Goal: Task Accomplishment & Management: Use online tool/utility

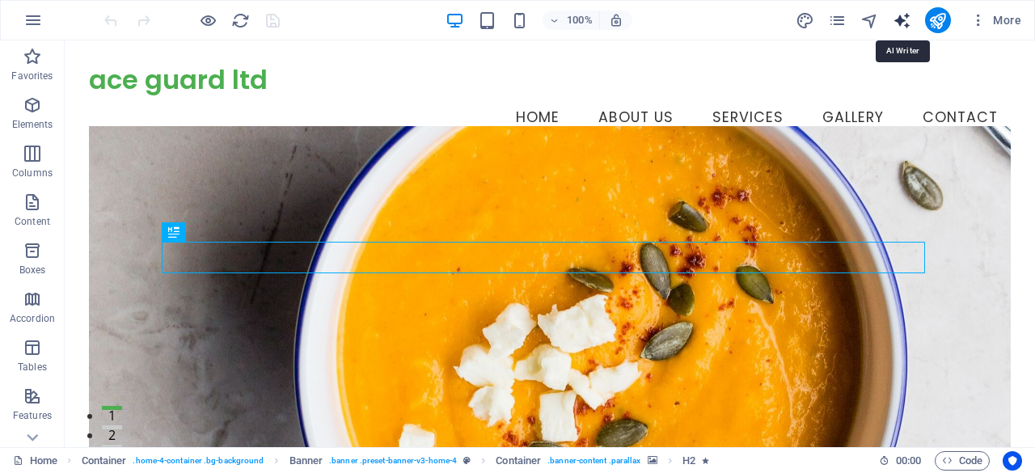
click at [902, 19] on icon "text_generator" at bounding box center [902, 20] width 19 height 19
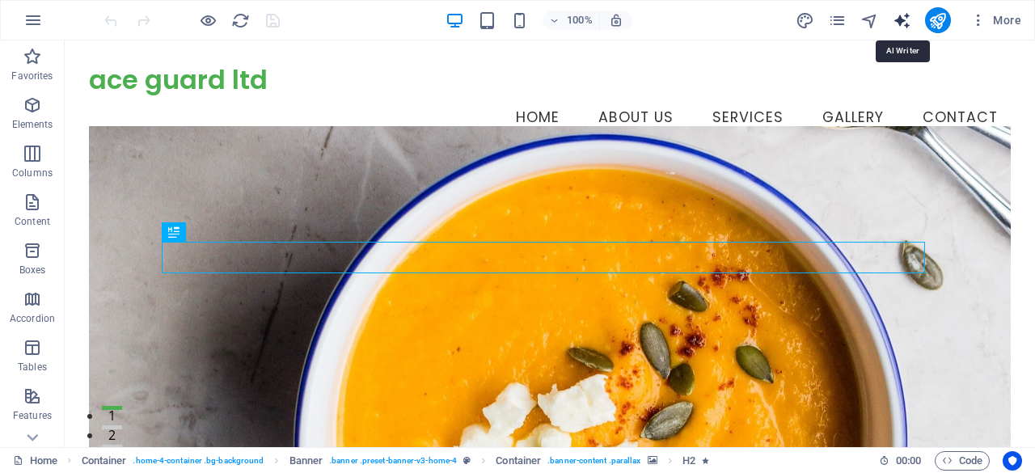
select select "English"
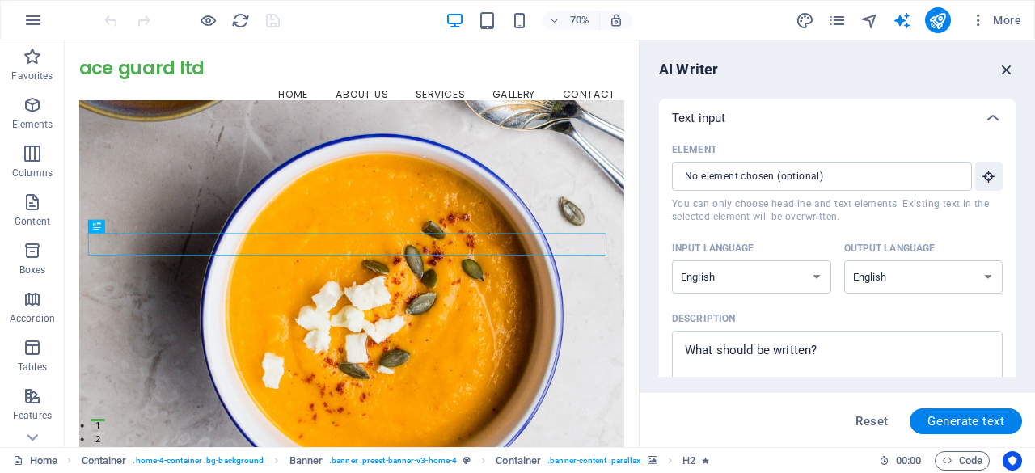
click at [1009, 64] on icon "button" at bounding box center [1007, 70] width 18 height 18
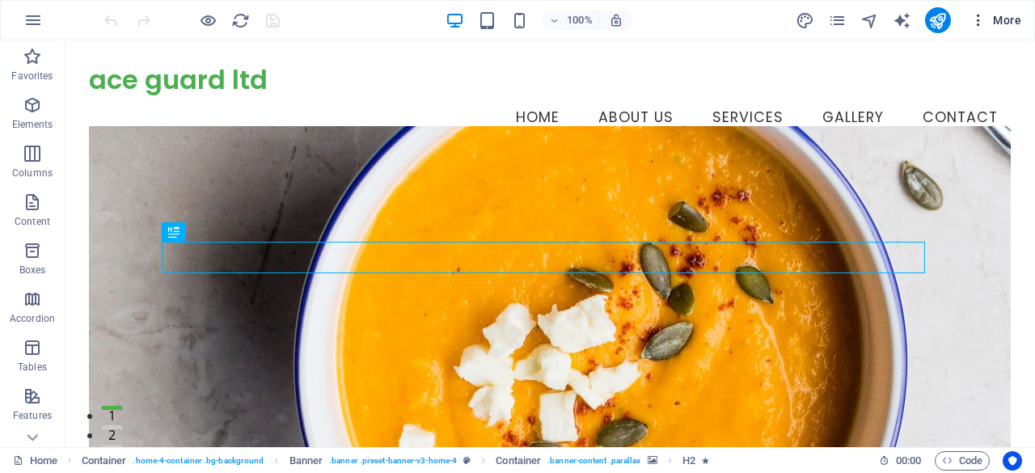
click at [980, 18] on icon "button" at bounding box center [978, 20] width 16 height 16
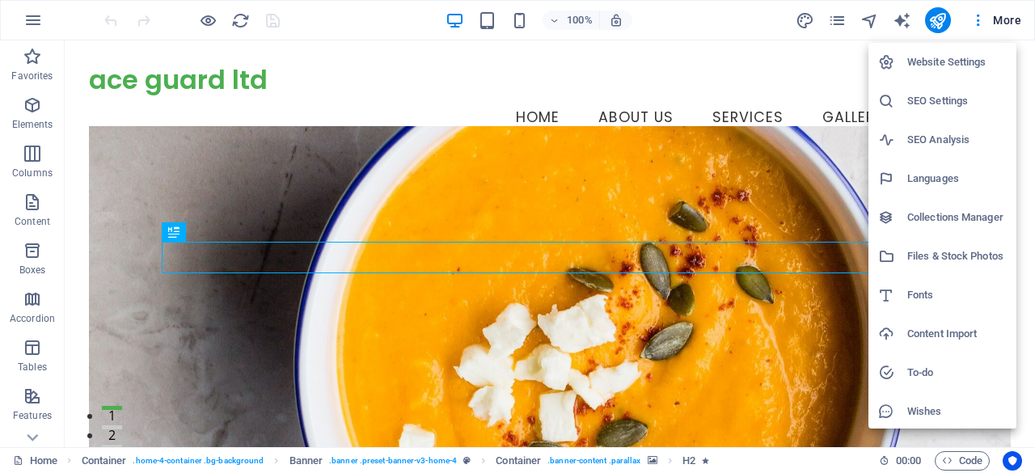
click at [958, 142] on h6 "SEO Analysis" at bounding box center [956, 139] width 99 height 19
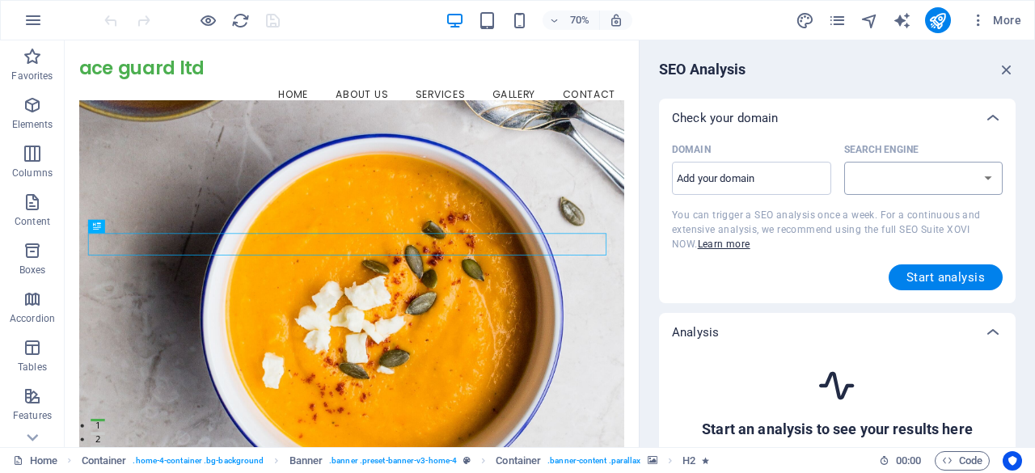
select select "google.com"
click at [708, 176] on input "Domain ​" at bounding box center [751, 179] width 159 height 26
click at [990, 179] on select "google.de google.at google.es google.co.uk google.fr google.it google.ch google…" at bounding box center [923, 178] width 159 height 33
click at [793, 172] on input "Domain ​" at bounding box center [751, 179] width 159 height 26
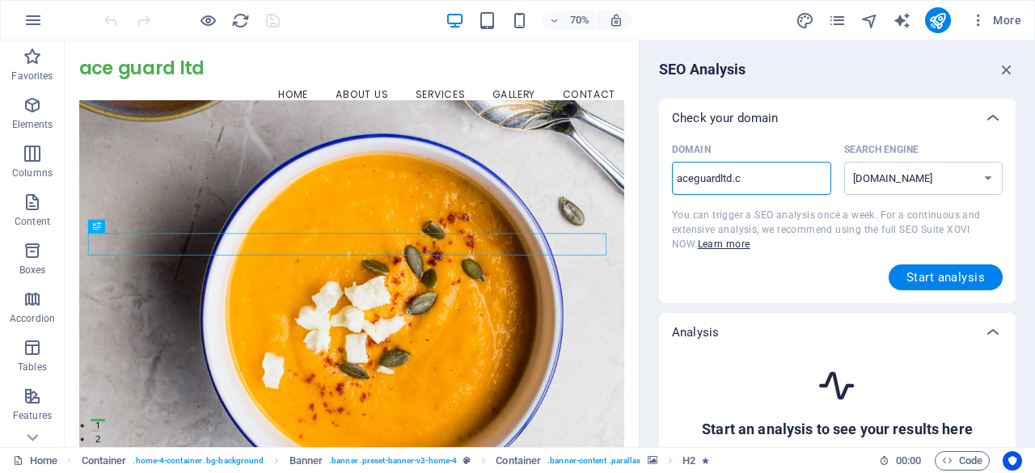
type input "aceguardltd.co"
select select "google.co.uk"
type input "[DOMAIN_NAME]"
select select "google.com"
type input "aceguardltd.co"
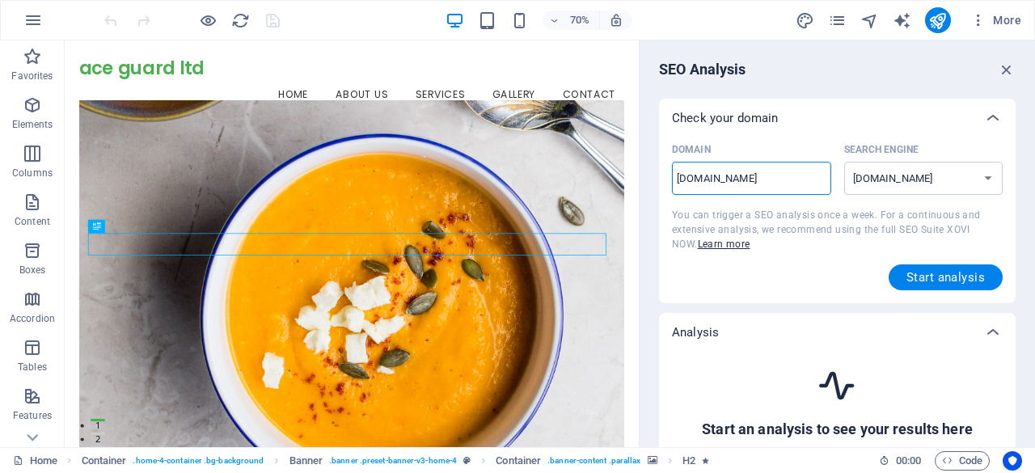
select select "google.co.uk"
type input "aceguardltd.c"
select select "google.com"
click at [956, 276] on span "Start analysis" at bounding box center [945, 277] width 78 height 13
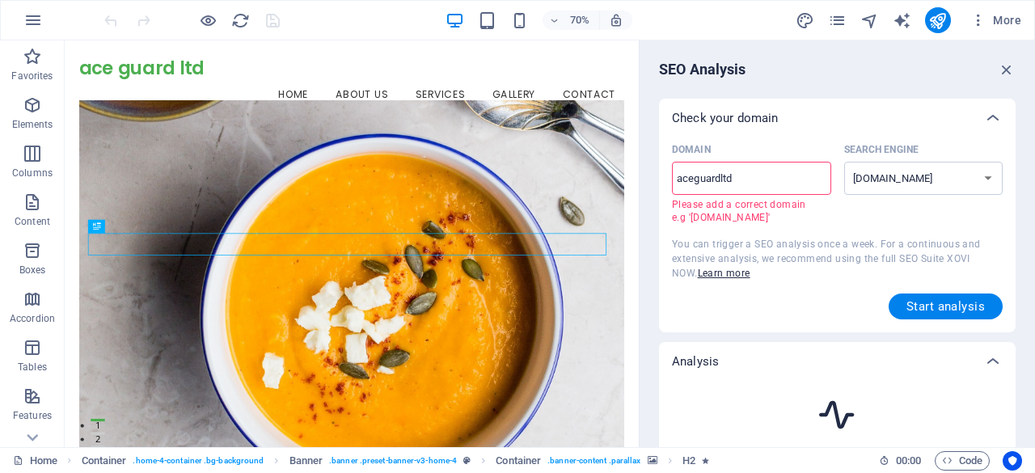
click at [674, 181] on input "aceguardltd" at bounding box center [751, 179] width 159 height 26
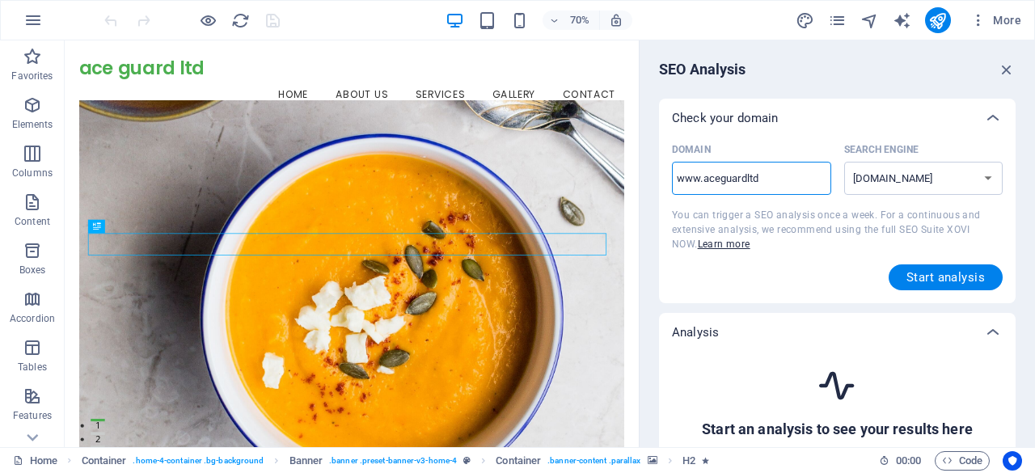
click at [780, 177] on input "www.aceguardltd" at bounding box center [751, 179] width 159 height 26
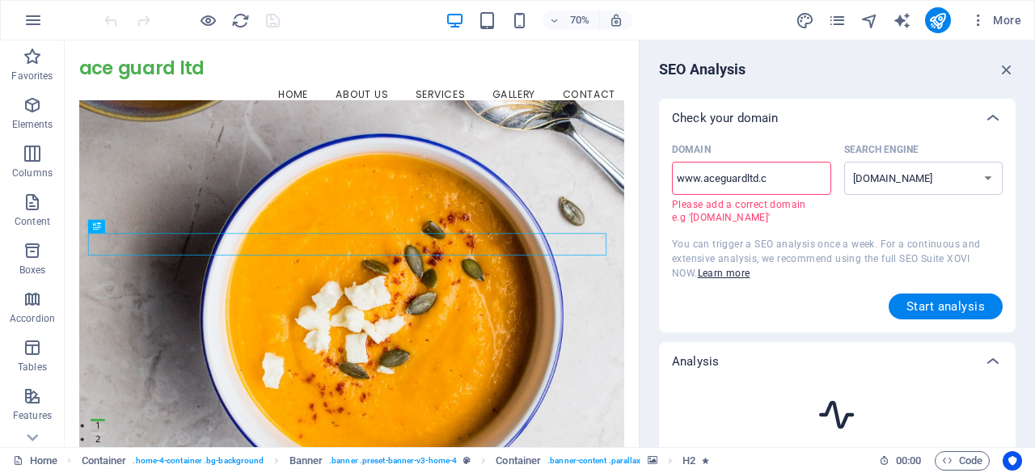
type input "www.aceguardltd.co"
select select "google.co.uk"
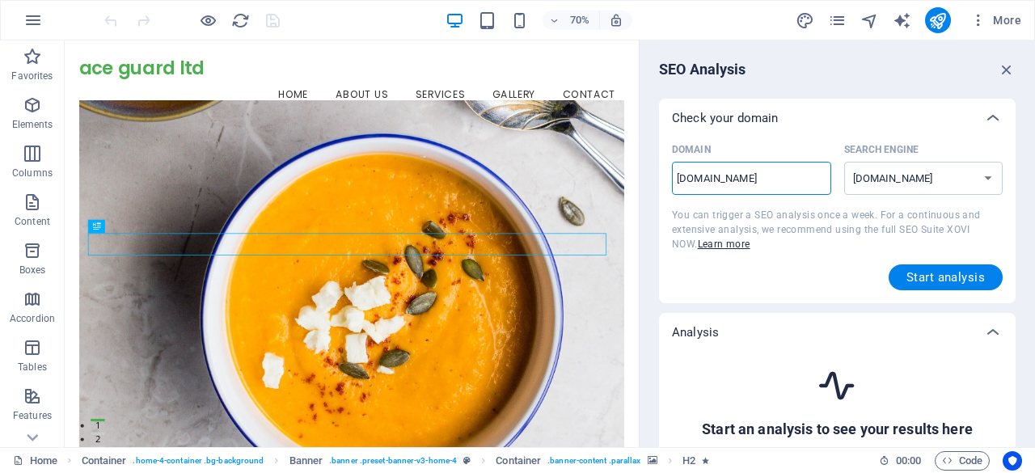
type input "[DOMAIN_NAME]"
select select "google.com"
click at [932, 266] on button "Start analysis" at bounding box center [946, 277] width 114 height 26
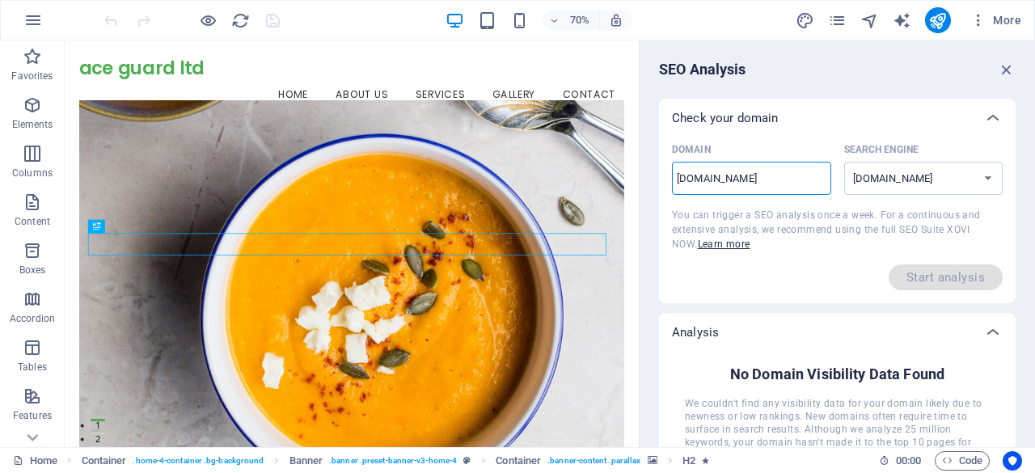
drag, startPoint x: 703, startPoint y: 179, endPoint x: 647, endPoint y: 177, distance: 55.8
click at [647, 177] on div "SEO Analysis Check your domain Domain www.aceguardltd.com ​ Search Engine googl…" at bounding box center [837, 243] width 395 height 407
click at [765, 179] on input "[DOMAIN_NAME]" at bounding box center [751, 179] width 159 height 26
type input "aceguardltd.co"
select select "google.co.uk"
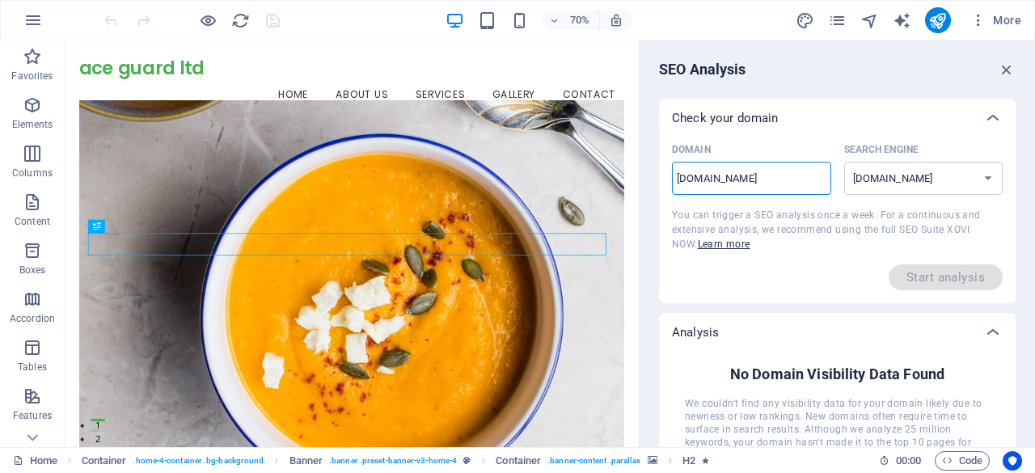
type input "aceguardltd.c"
select select "google.com"
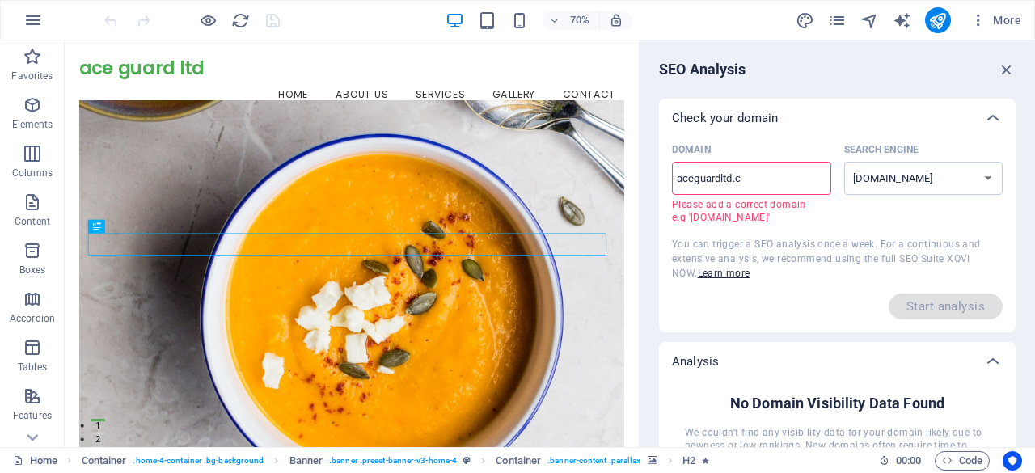
type input "aceguardltd.co"
select select "google.co.uk"
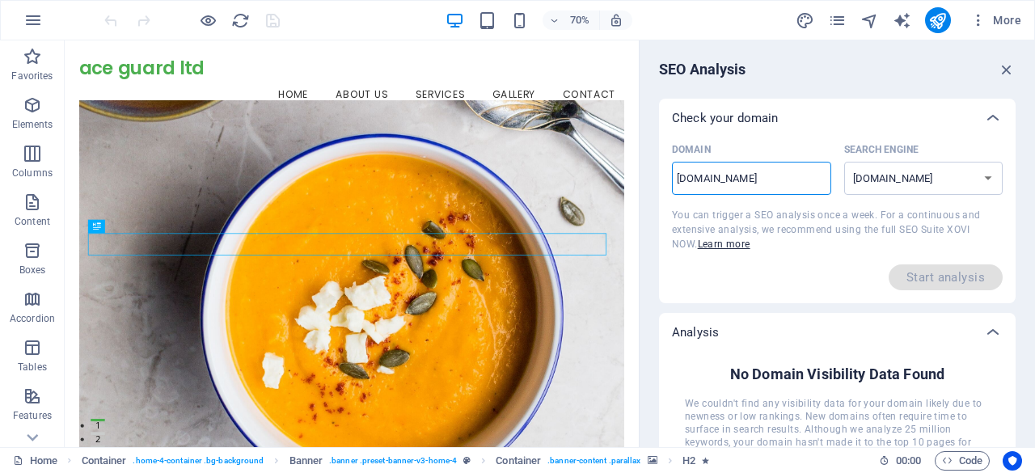
type input "[DOMAIN_NAME]"
select select "google.com"
type input "[DOMAIN_NAME]"
click at [1004, 67] on icon "button" at bounding box center [1007, 70] width 18 height 18
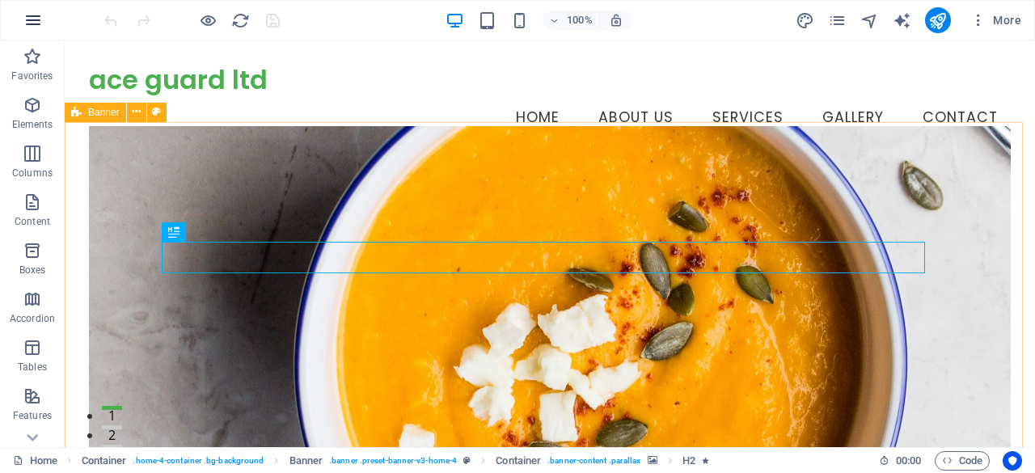
click at [37, 22] on icon "button" at bounding box center [32, 20] width 19 height 19
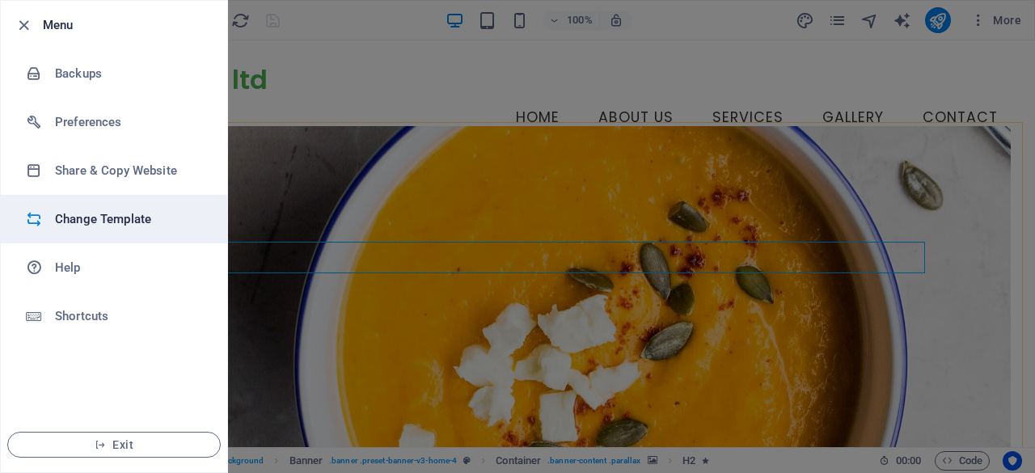
click at [103, 207] on li "Change Template" at bounding box center [114, 219] width 226 height 49
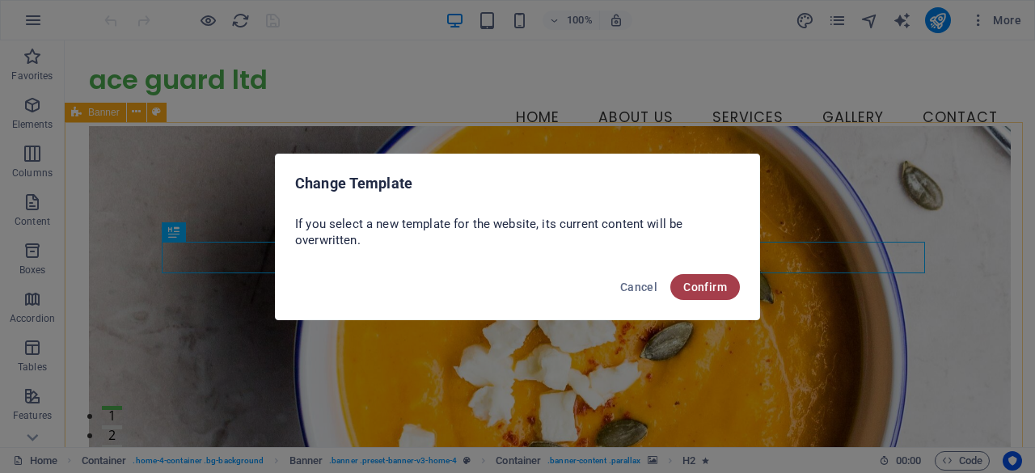
click at [716, 282] on span "Confirm" at bounding box center [705, 287] width 44 height 13
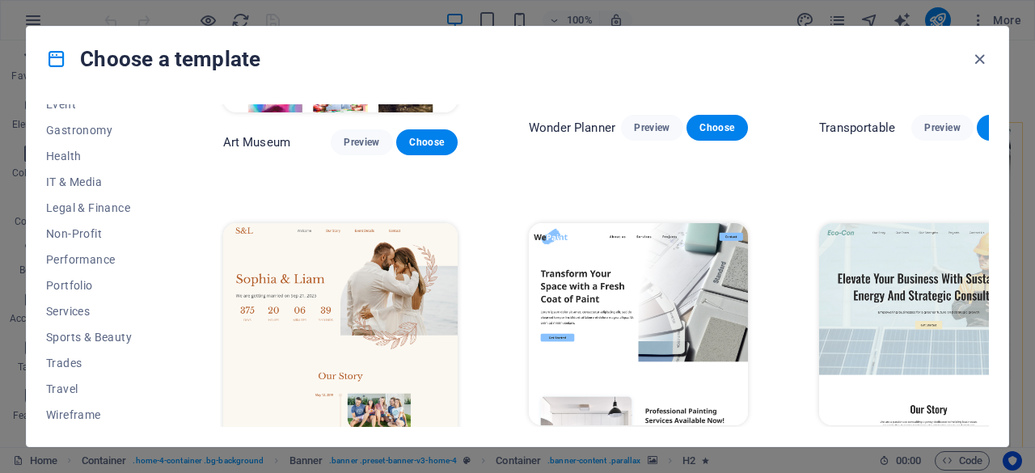
scroll to position [566, 0]
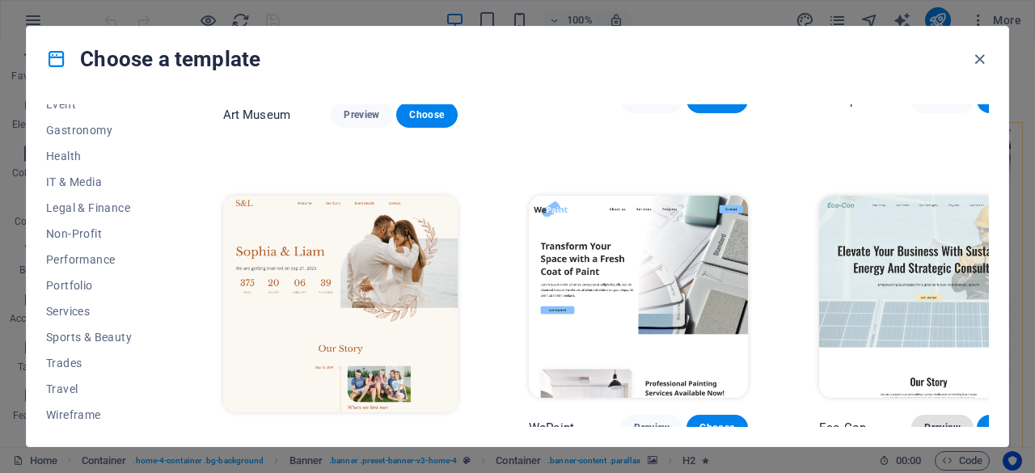
click at [924, 421] on span "Preview" at bounding box center [942, 427] width 36 height 13
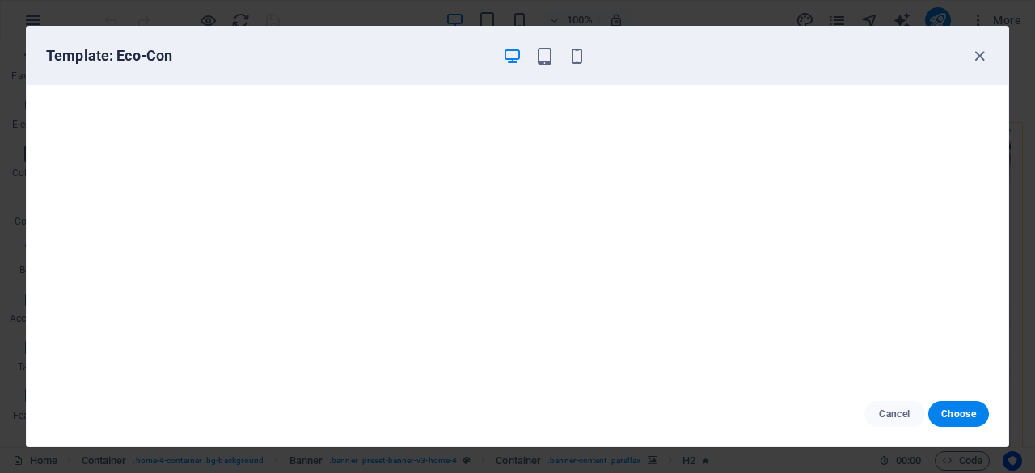
scroll to position [3, 0]
click at [961, 412] on span "Choose" at bounding box center [958, 413] width 35 height 13
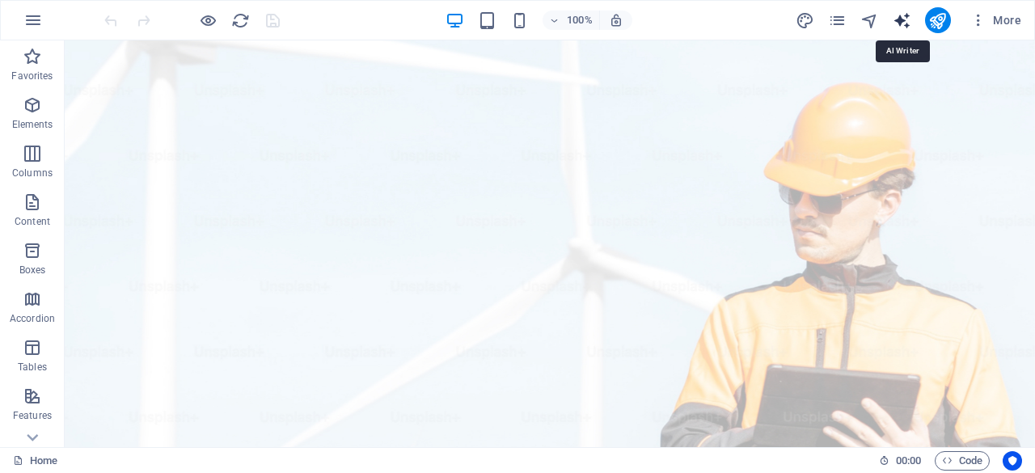
click at [904, 15] on icon "text_generator" at bounding box center [902, 20] width 19 height 19
select select "English"
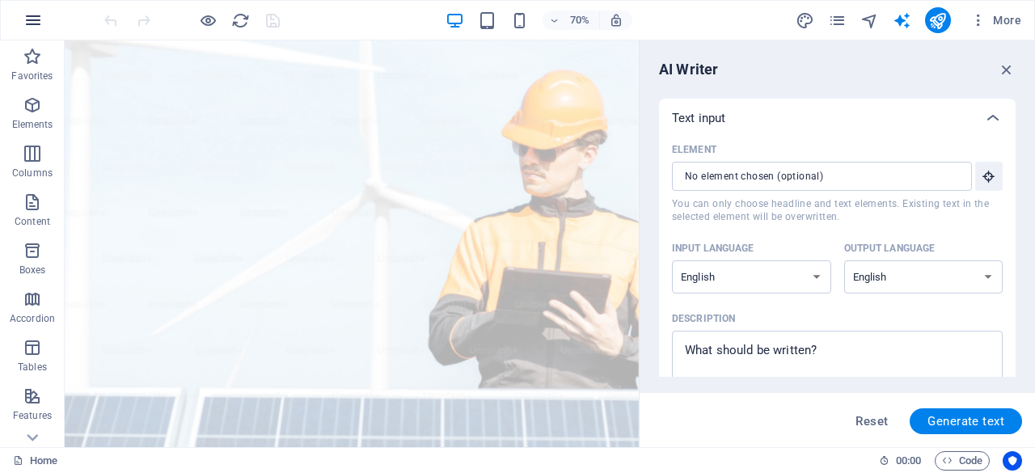
click at [33, 19] on icon "button" at bounding box center [32, 20] width 19 height 19
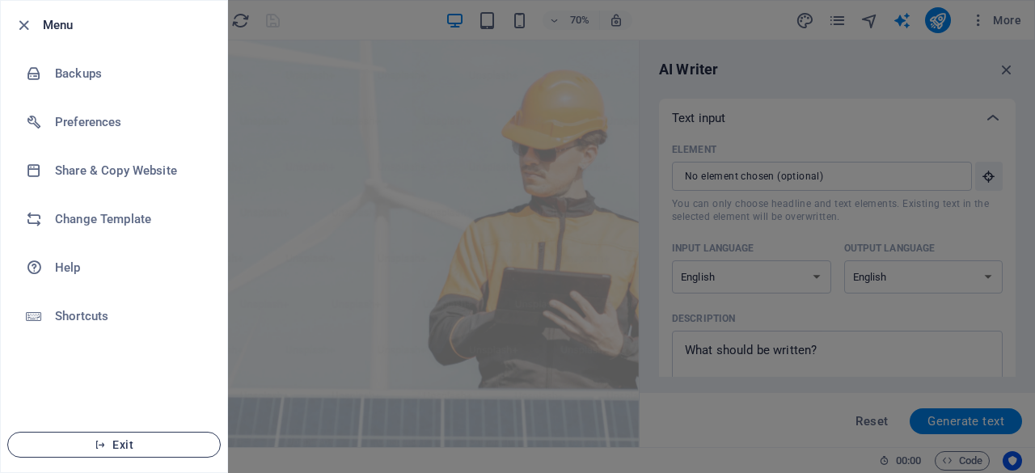
click at [171, 434] on button "Exit" at bounding box center [113, 445] width 213 height 26
click at [179, 436] on button "Exit" at bounding box center [113, 445] width 213 height 26
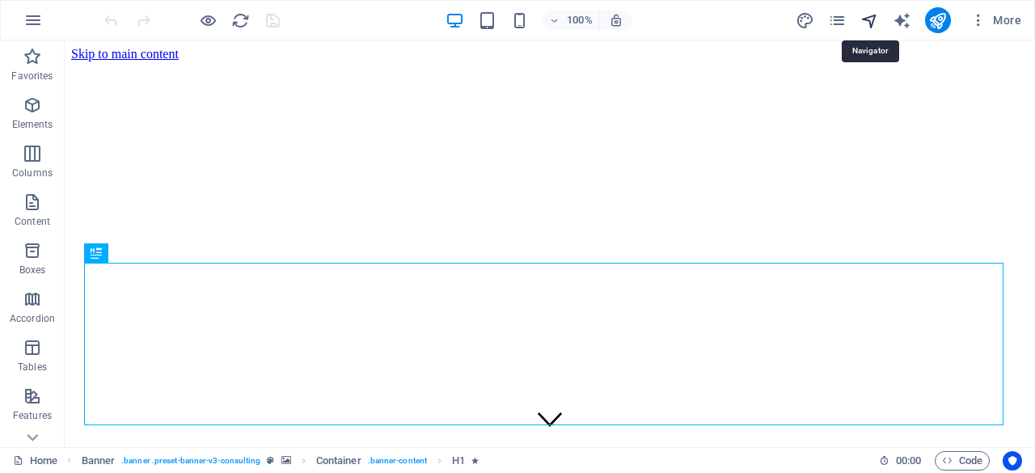
click at [872, 14] on icon "navigator" at bounding box center [869, 20] width 19 height 19
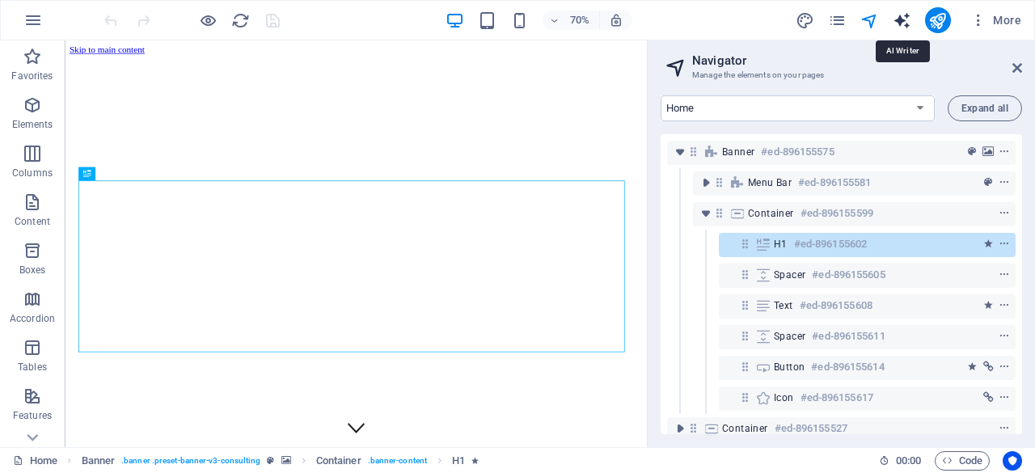
click at [906, 18] on icon "text_generator" at bounding box center [902, 20] width 19 height 19
select select "English"
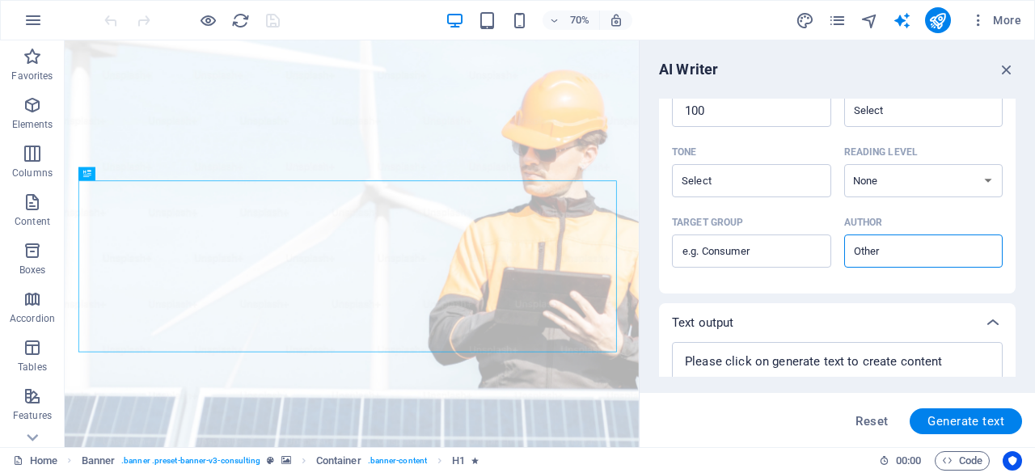
scroll to position [461, 0]
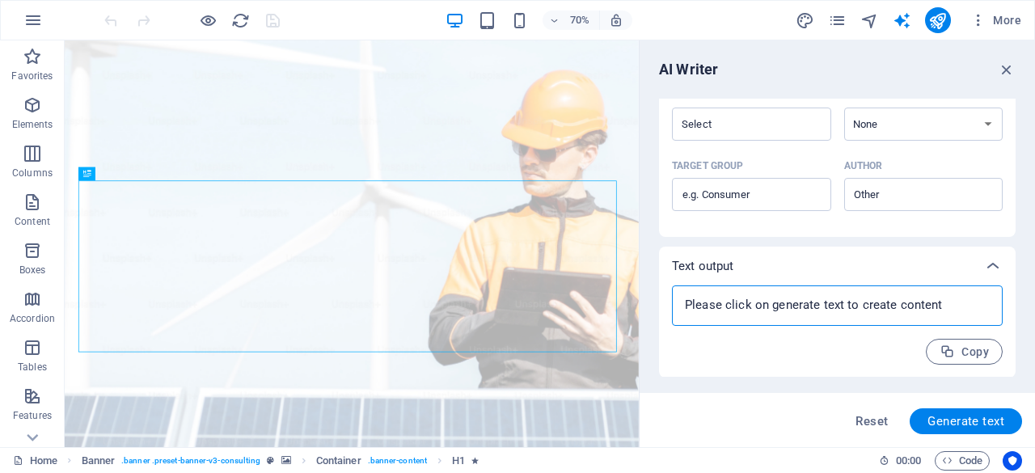
click at [809, 307] on textarea at bounding box center [837, 305] width 315 height 24
type textarea "x"
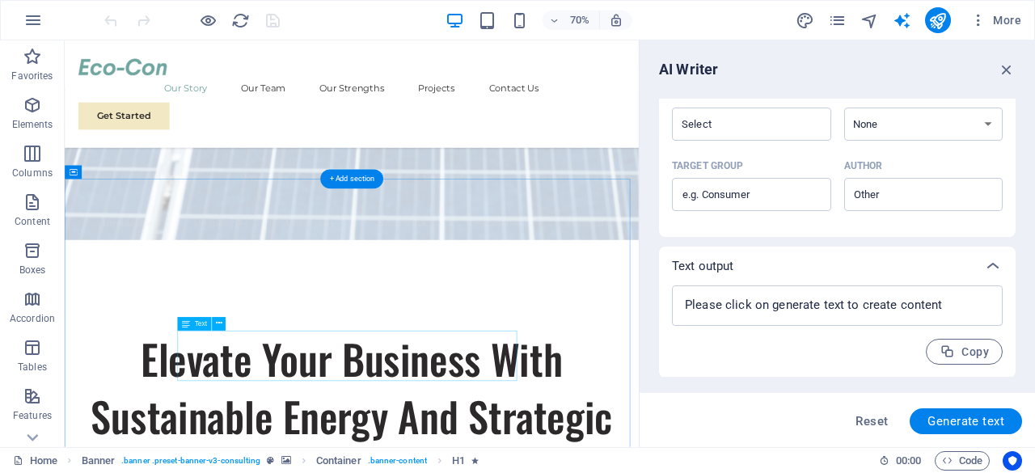
scroll to position [566, 0]
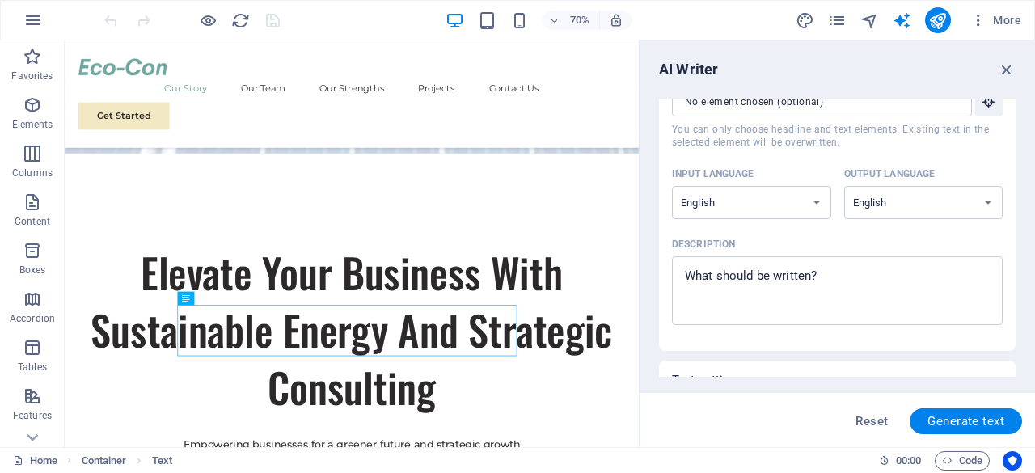
scroll to position [0, 0]
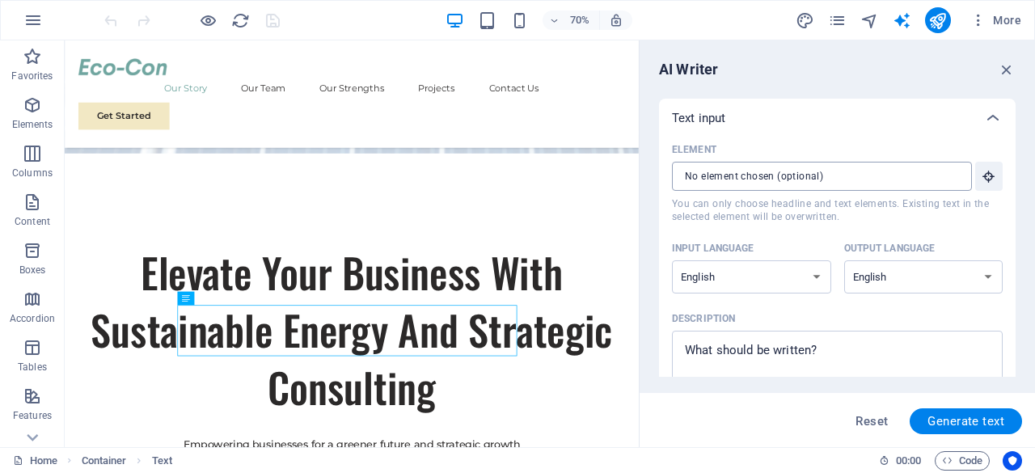
click at [839, 175] on input "Element ​ You can only choose headline and text elements. Existing text in the …" at bounding box center [816, 176] width 289 height 29
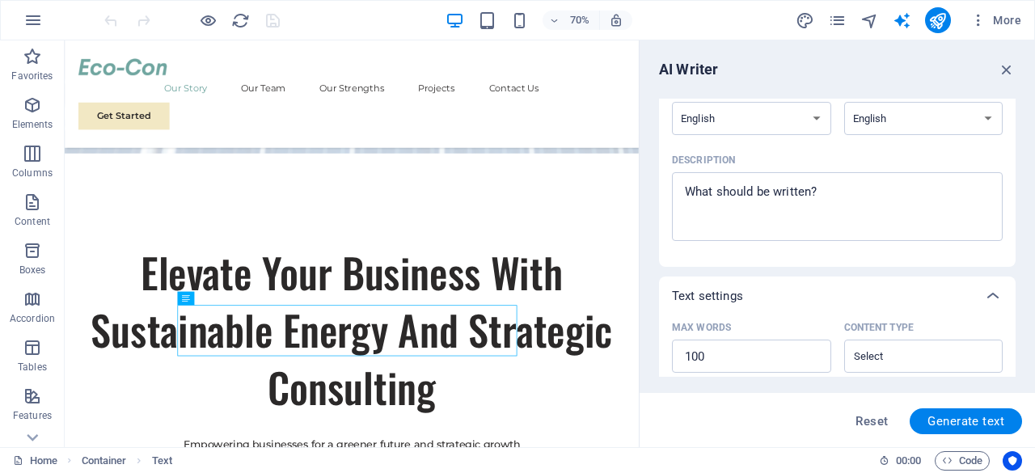
scroll to position [162, 0]
click at [830, 199] on textarea "Description x ​" at bounding box center [837, 203] width 315 height 53
click at [24, 11] on icon "button" at bounding box center [32, 20] width 19 height 19
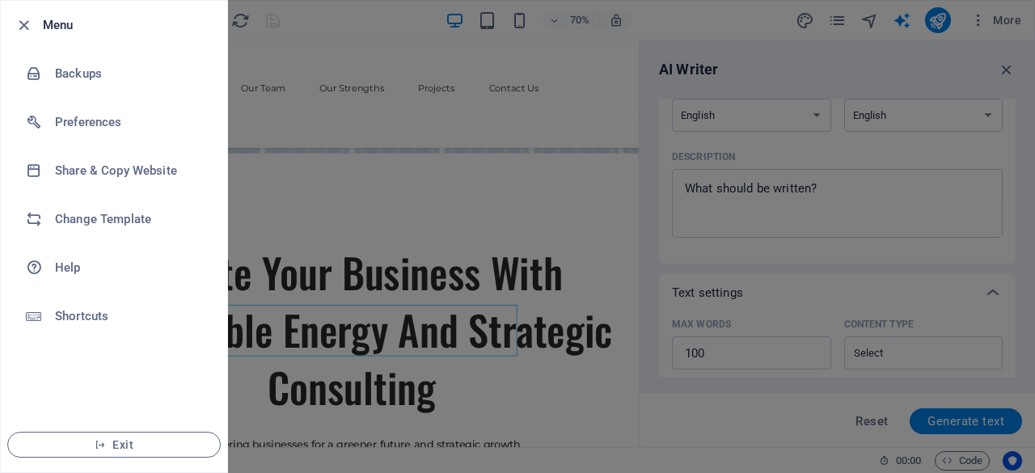
click at [585, 190] on div at bounding box center [517, 236] width 1035 height 473
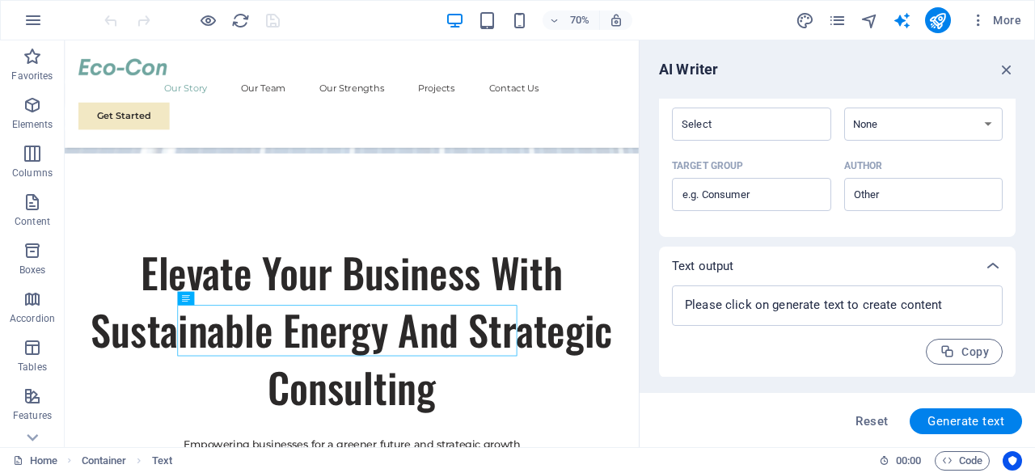
scroll to position [461, 0]
click at [1001, 424] on span "Generate text" at bounding box center [965, 421] width 77 height 13
type textarea "x"
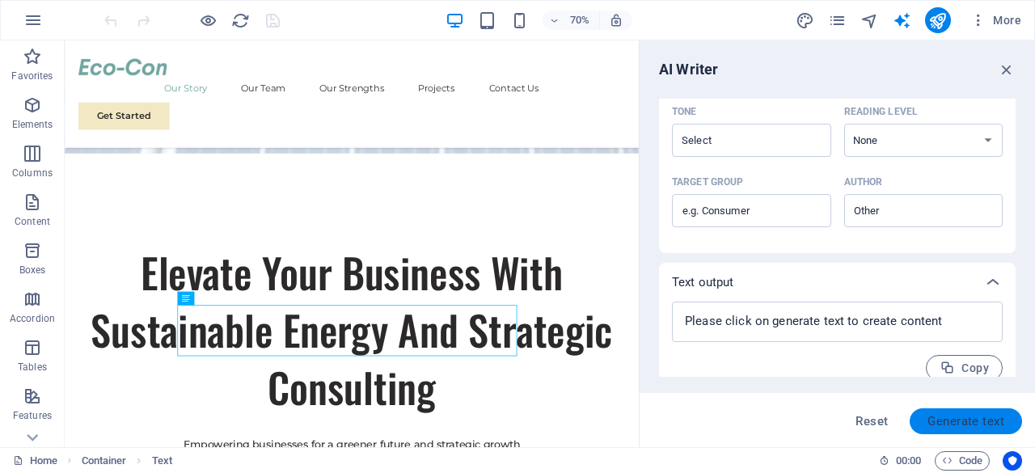
scroll to position [477, 0]
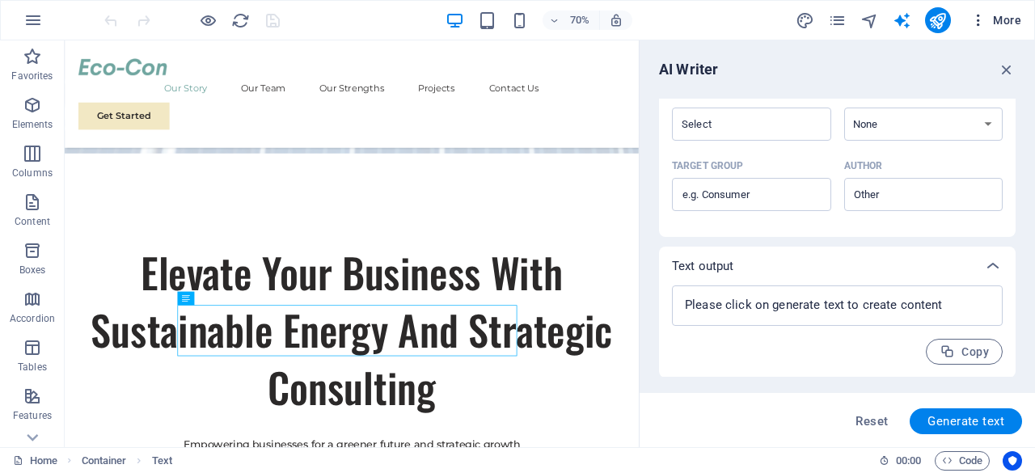
click at [975, 19] on icon "button" at bounding box center [978, 20] width 16 height 16
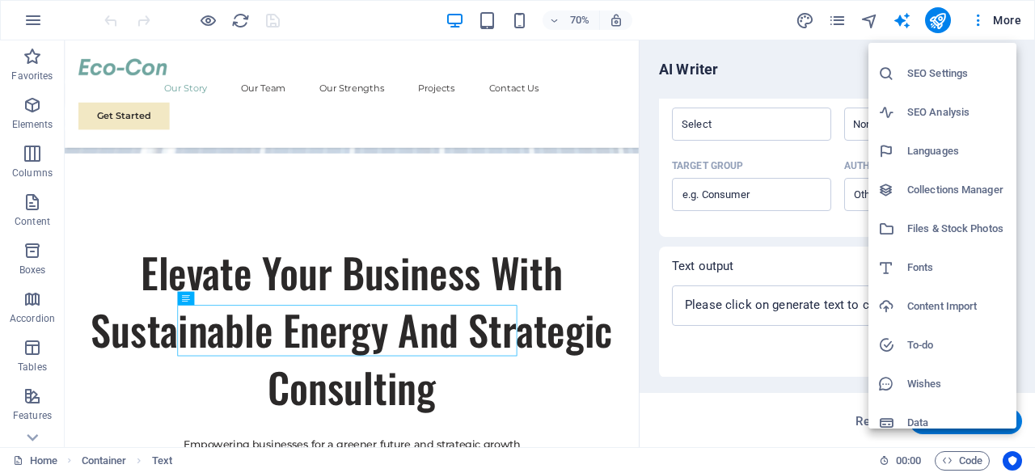
scroll to position [40, 0]
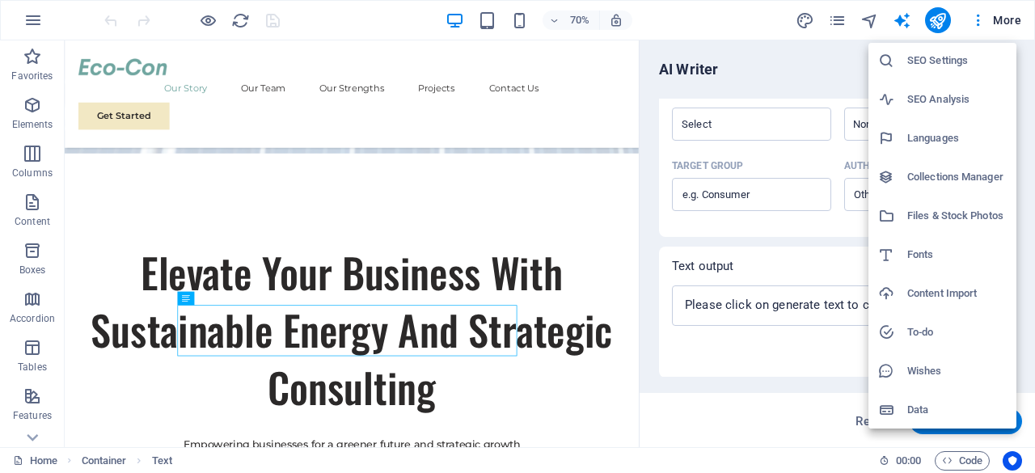
click at [756, 410] on div at bounding box center [517, 236] width 1035 height 473
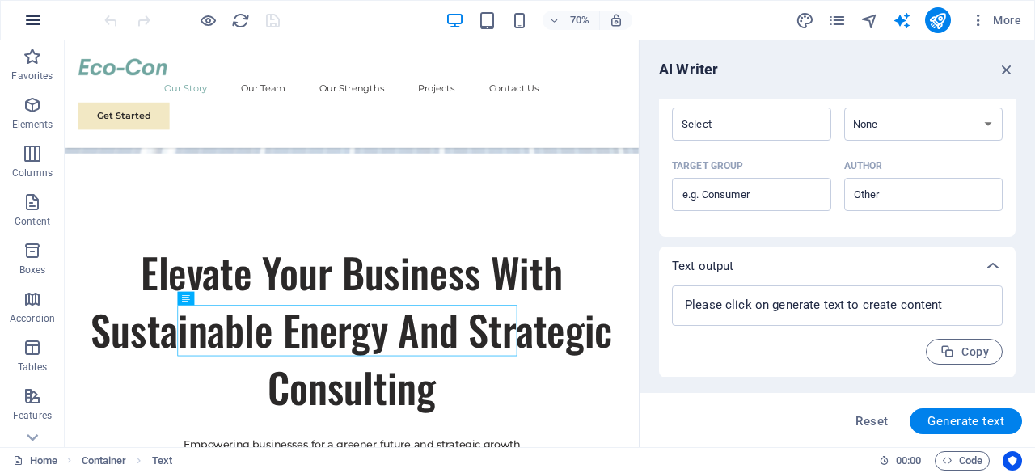
click at [37, 20] on icon "button" at bounding box center [32, 20] width 19 height 19
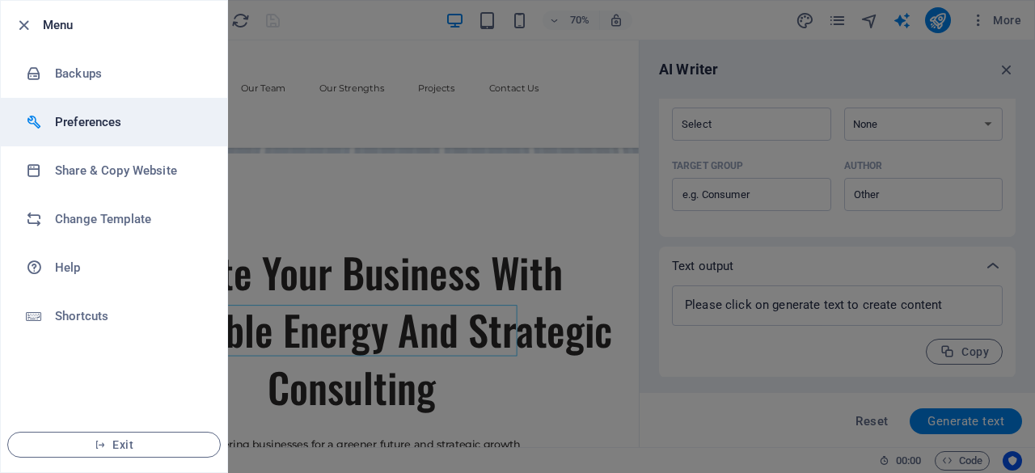
click at [120, 127] on h6 "Preferences" at bounding box center [130, 121] width 150 height 19
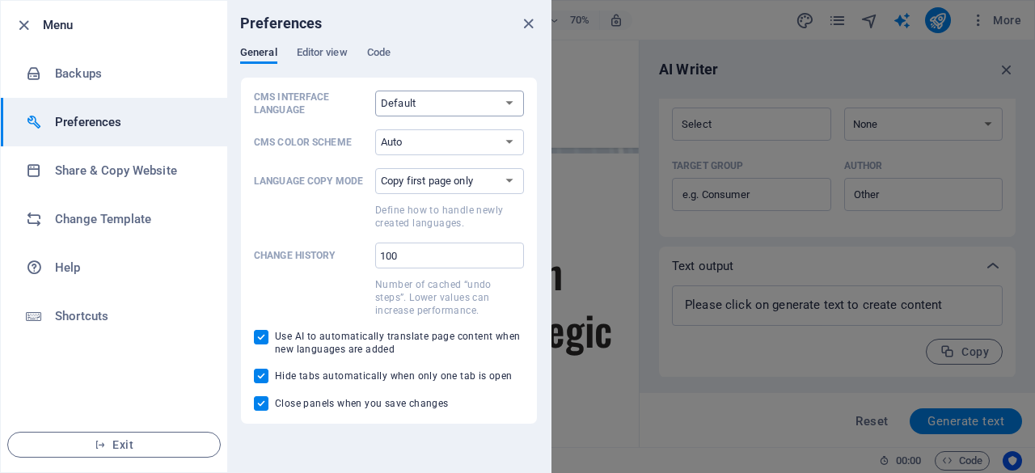
click at [468, 105] on select "Default Deutsch English Español Français Magyar Italiano Nederlands Polski Port…" at bounding box center [449, 104] width 149 height 26
click at [475, 138] on select "Auto Dark Light" at bounding box center [449, 142] width 149 height 26
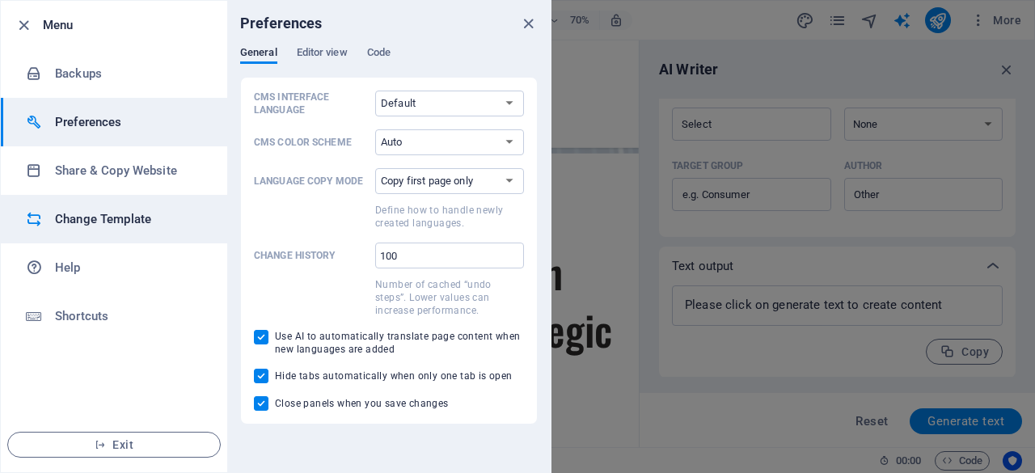
click at [115, 219] on h6 "Change Template" at bounding box center [130, 218] width 150 height 19
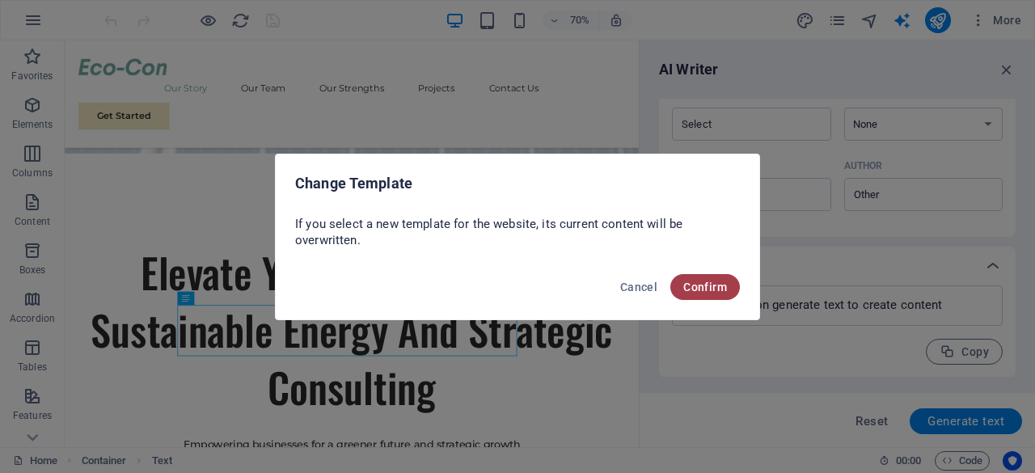
click at [684, 281] on span "Confirm" at bounding box center [705, 287] width 44 height 13
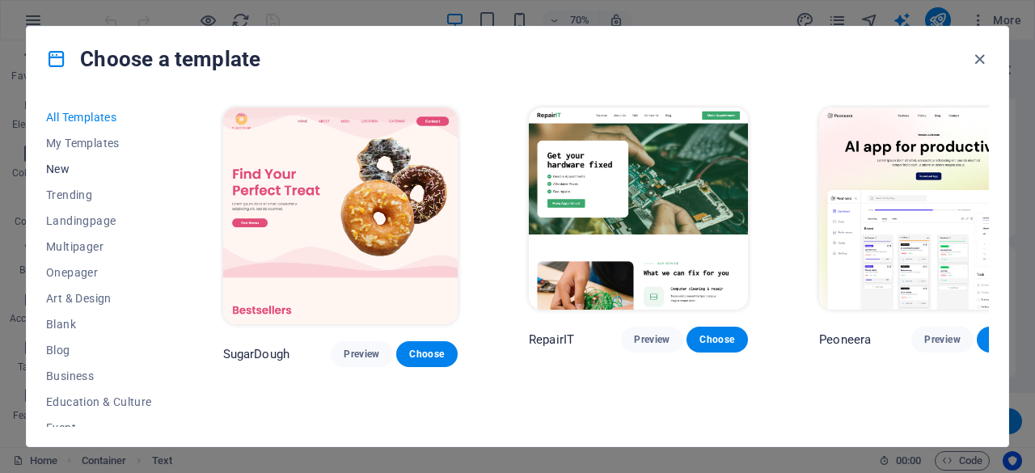
click at [72, 168] on span "New" at bounding box center [99, 169] width 106 height 13
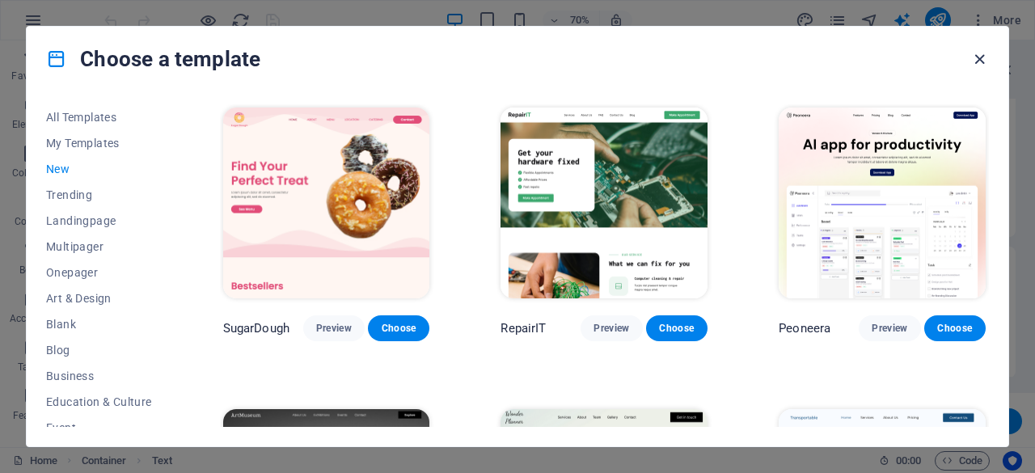
click at [982, 56] on icon "button" at bounding box center [979, 59] width 19 height 19
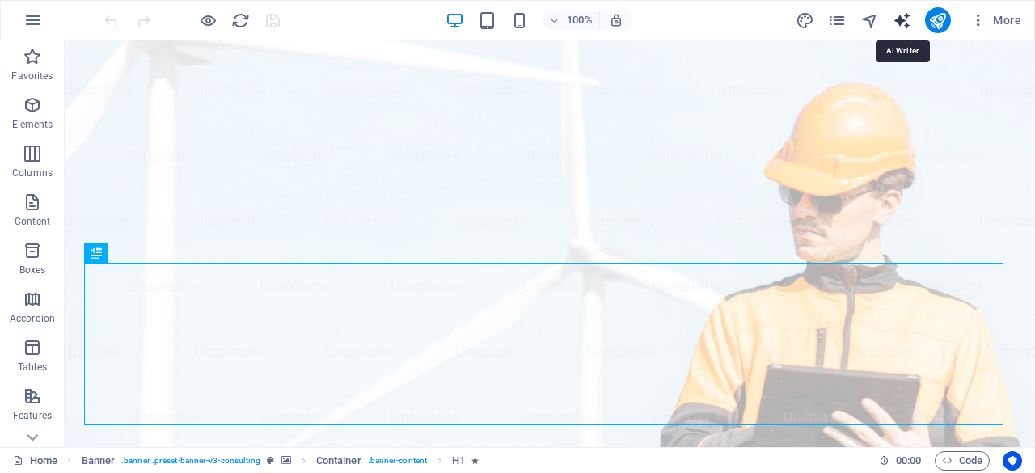
click at [910, 11] on icon "text_generator" at bounding box center [902, 20] width 19 height 19
select select "English"
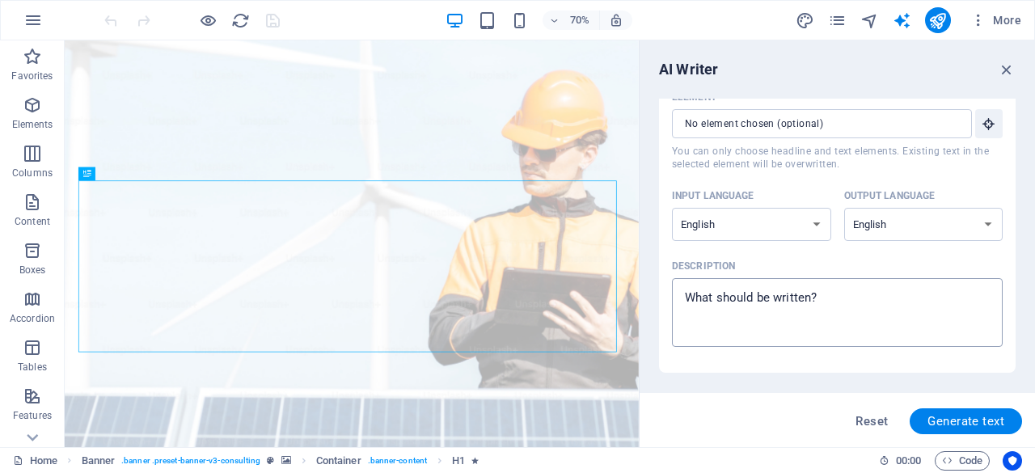
scroll to position [81, 0]
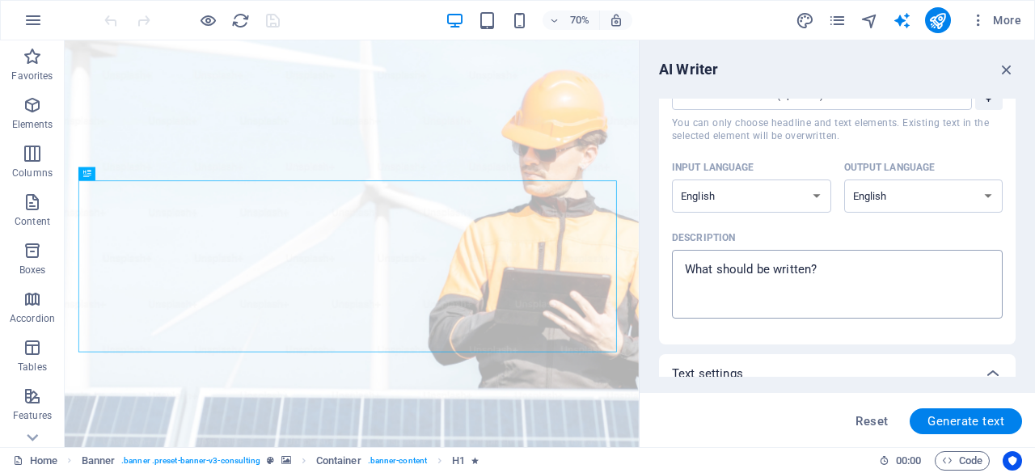
type textarea "x"
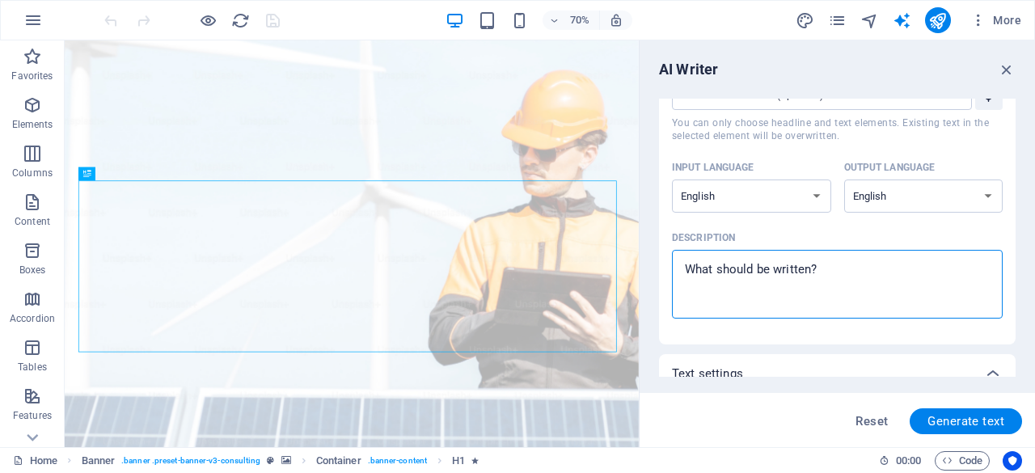
click at [795, 296] on textarea "Description x ​" at bounding box center [837, 284] width 315 height 53
paste textarea "catering"
type textarea "catering"
type textarea "x"
type textarea "caterin"
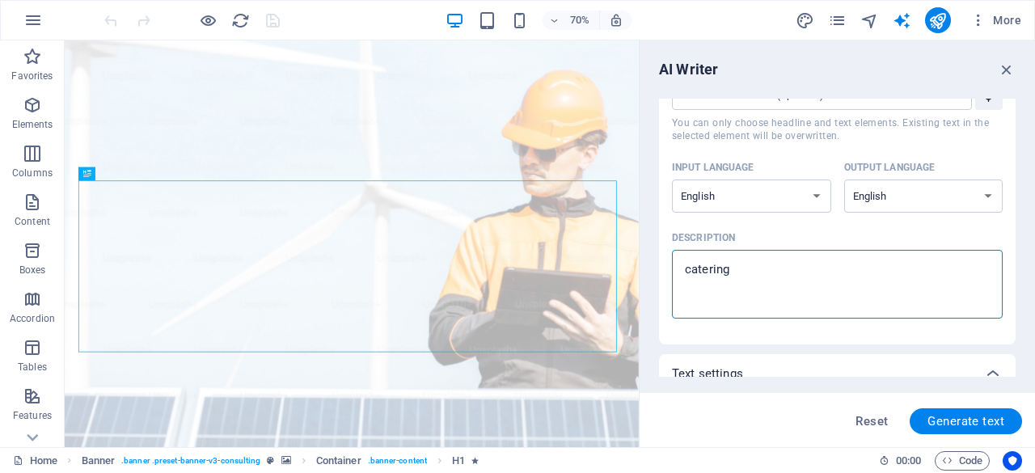
type textarea "x"
type textarea "cateri"
type textarea "x"
type textarea "cater"
type textarea "x"
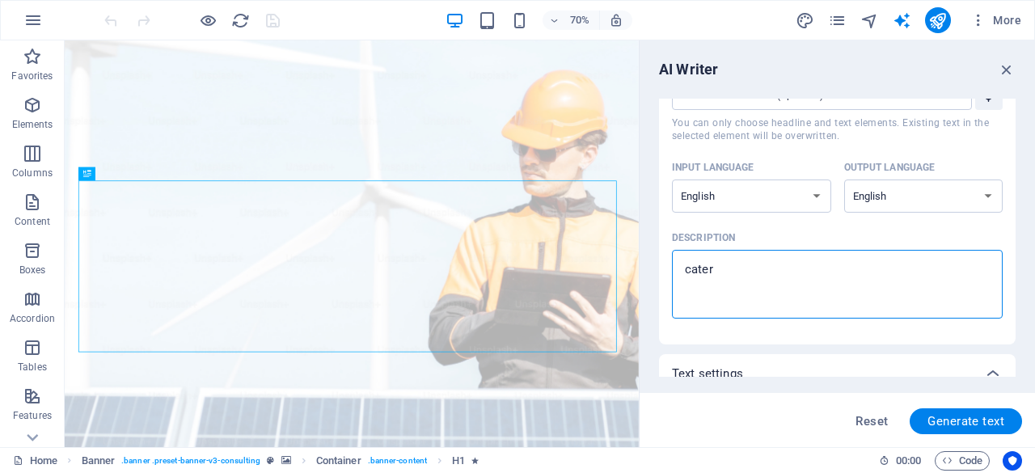
type textarea "cate"
type textarea "x"
type textarea "cat"
type textarea "x"
type textarea "ca"
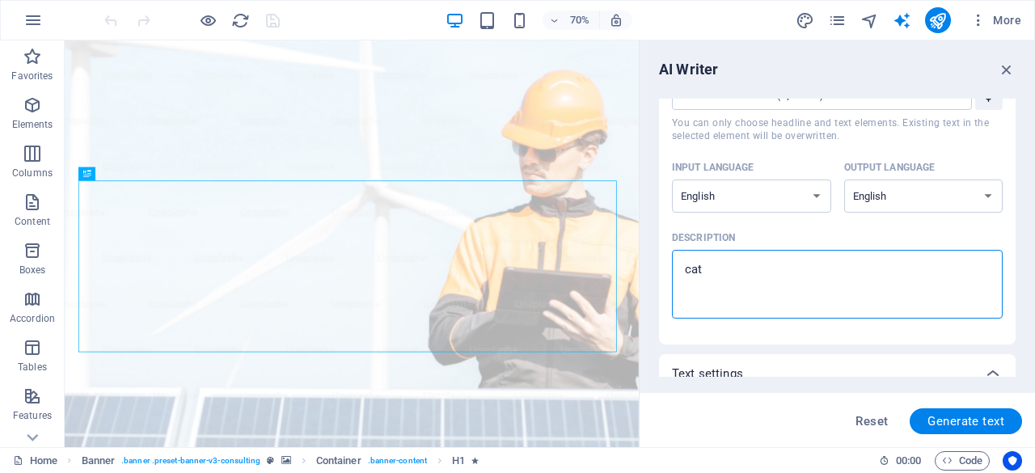
type textarea "x"
type textarea "c"
type textarea "x"
click at [806, 278] on textarea "Description x ​" at bounding box center [837, 284] width 315 height 53
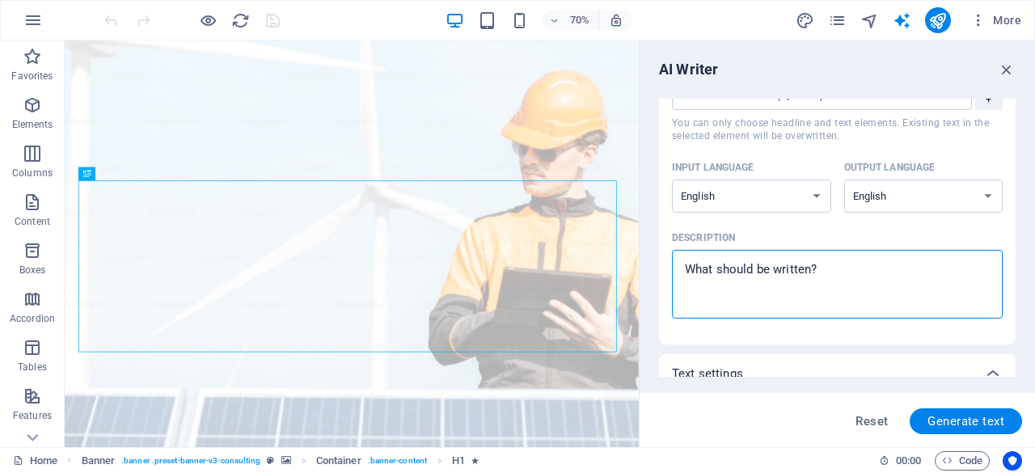
paste textarea "Design a modern, sleek website for Ace Guard Ltd, a company specializing in cat…"
type textarea "Design a modern, sleek website for Ace Guard Ltd, a company specializing in cat…"
type textarea "x"
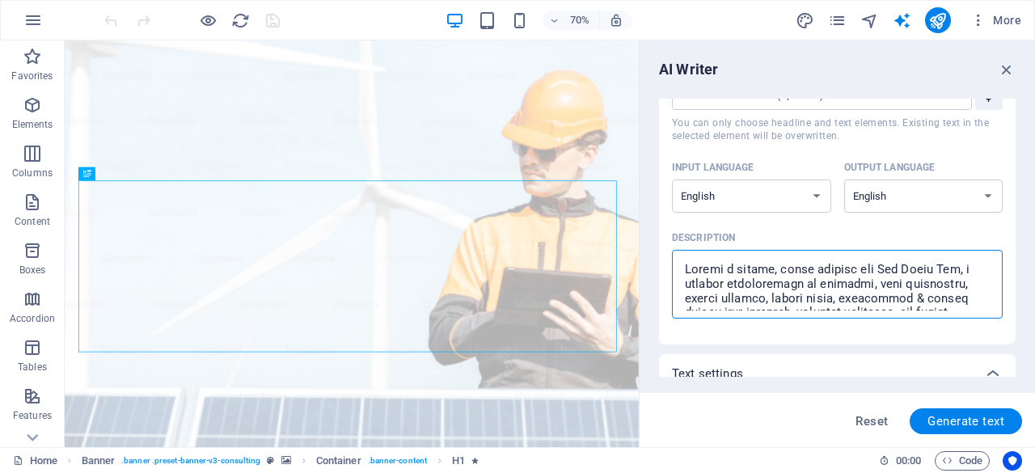
scroll to position [527, 0]
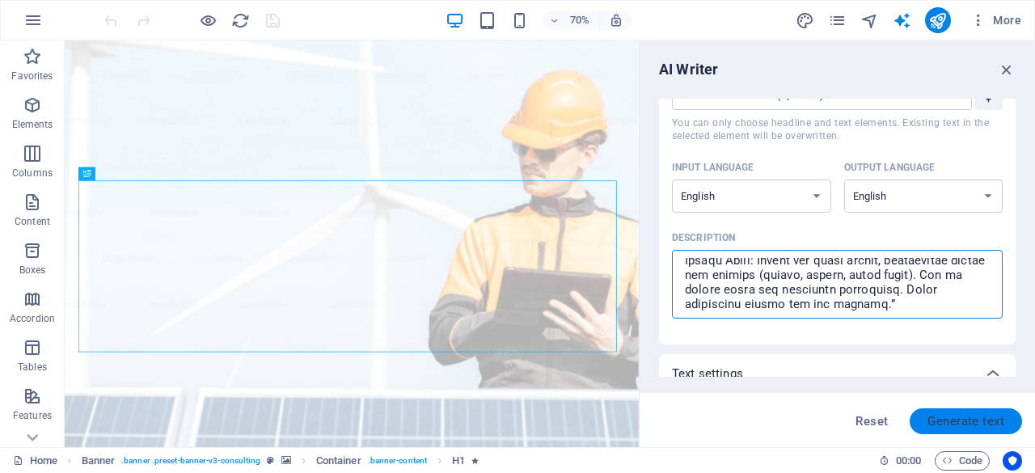
type textarea "Design a modern, sleek website for Ace Guard Ltd, a company specializing in cat…"
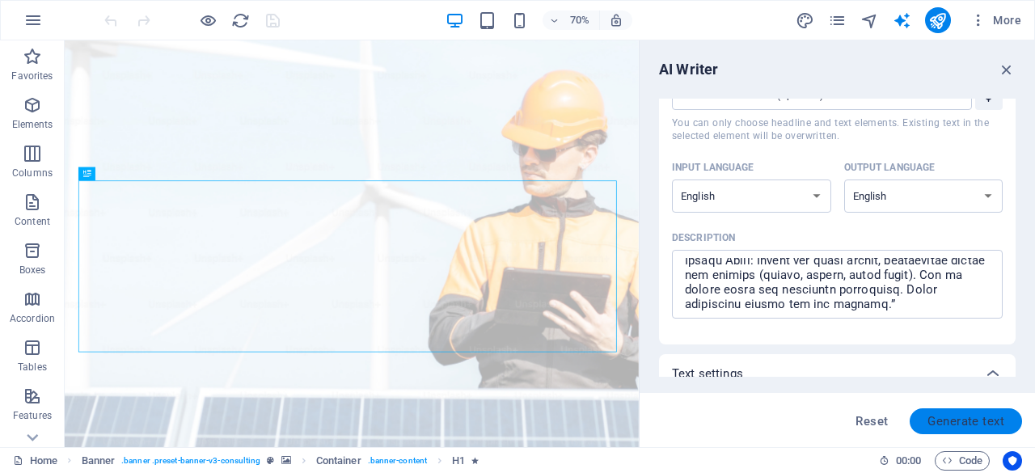
click at [959, 415] on span "Generate text" at bounding box center [965, 421] width 77 height 13
type textarea "x"
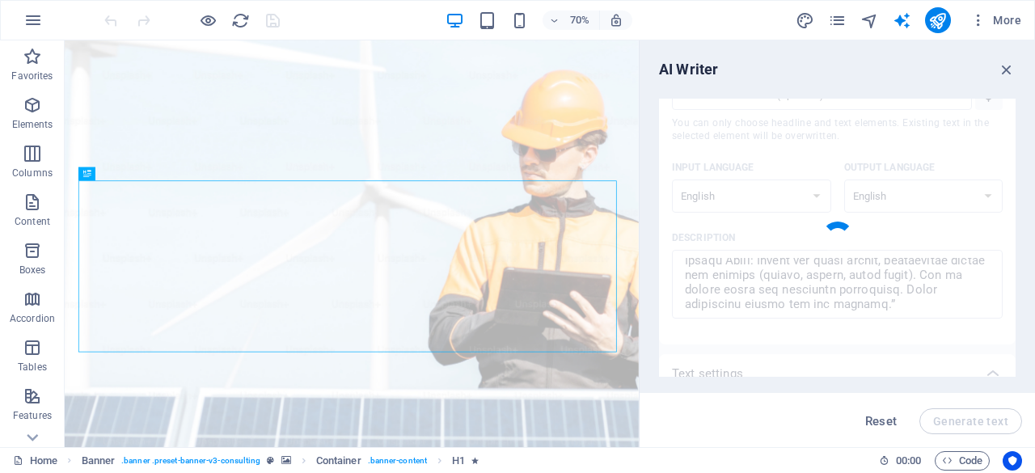
type textarea "x"
type textarea "Create a sleek website for Ace Guard Ltd, featuring a prominent hero section hi…"
type textarea "x"
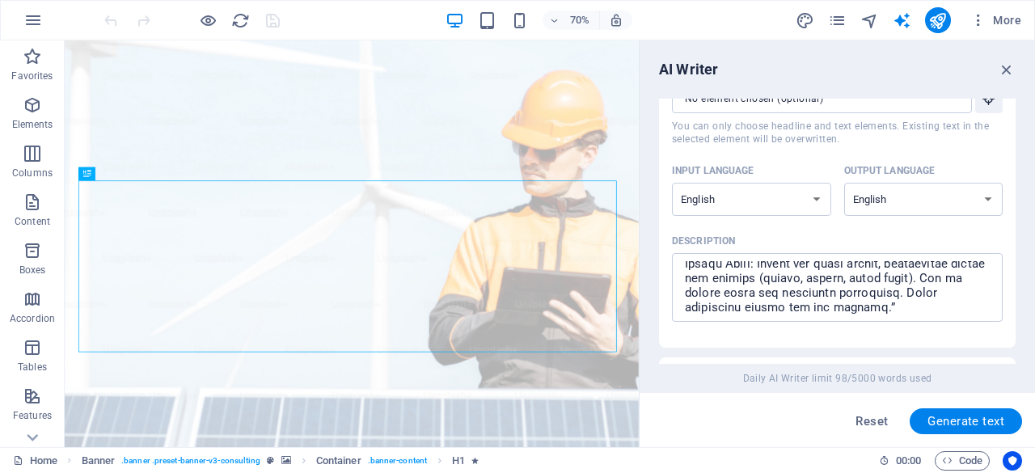
scroll to position [71, 0]
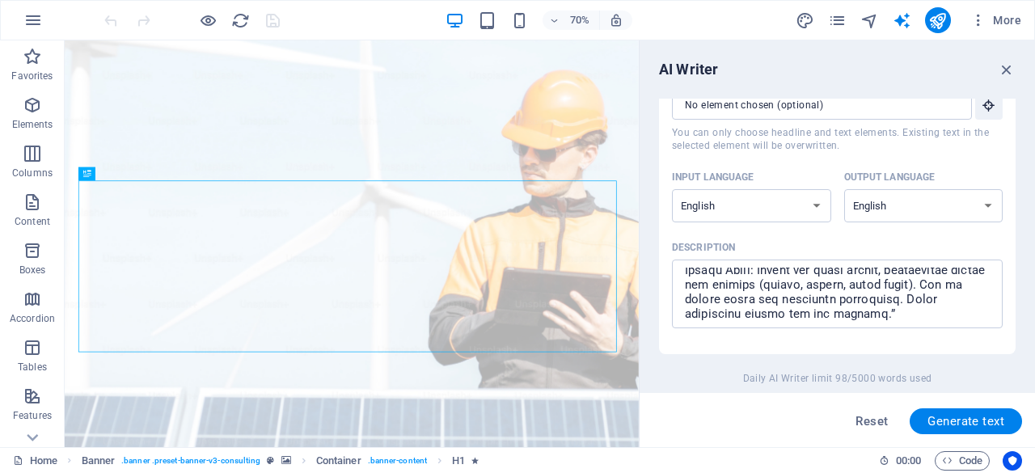
click at [1001, 58] on div "AI Writer Text input Element ​ You can only choose headline and text elements. …" at bounding box center [837, 243] width 395 height 407
click at [1004, 68] on icon "button" at bounding box center [1007, 70] width 18 height 18
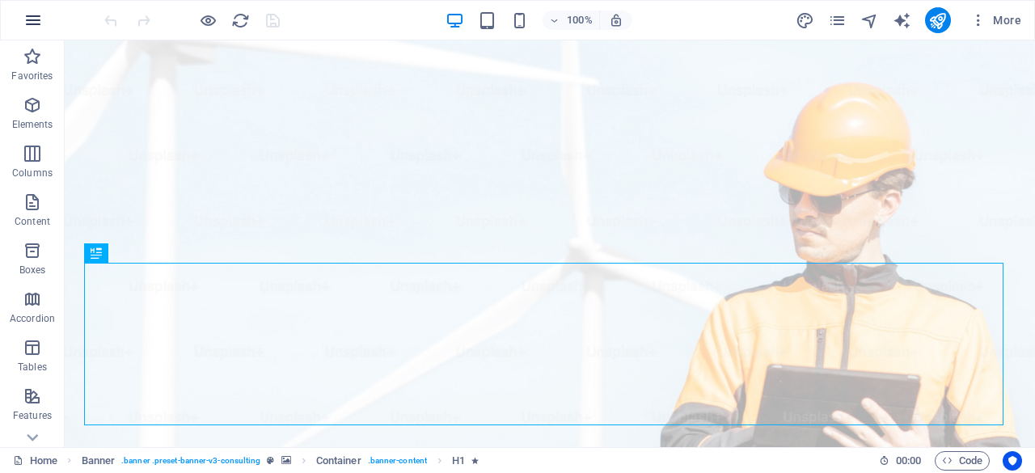
click at [23, 17] on icon "button" at bounding box center [32, 20] width 19 height 19
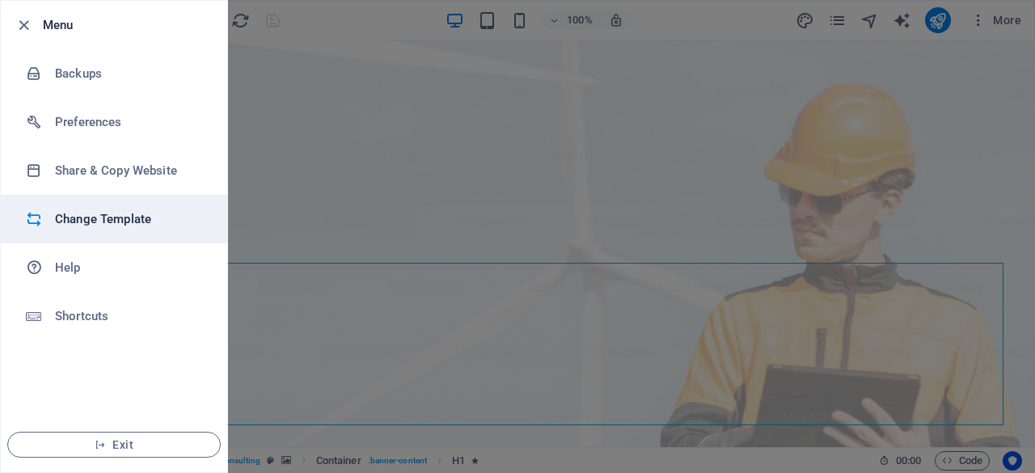
click at [157, 215] on h6 "Change Template" at bounding box center [130, 218] width 150 height 19
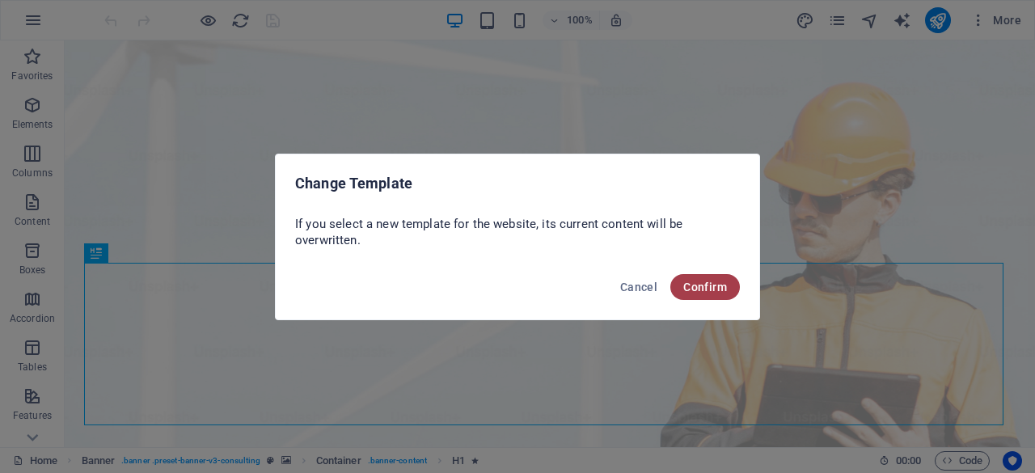
click at [720, 293] on button "Confirm" at bounding box center [705, 287] width 70 height 26
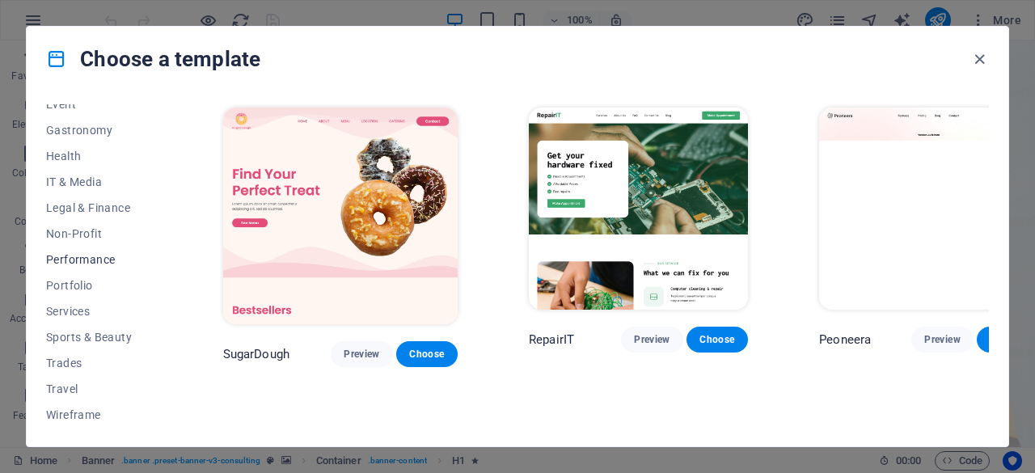
scroll to position [0, 0]
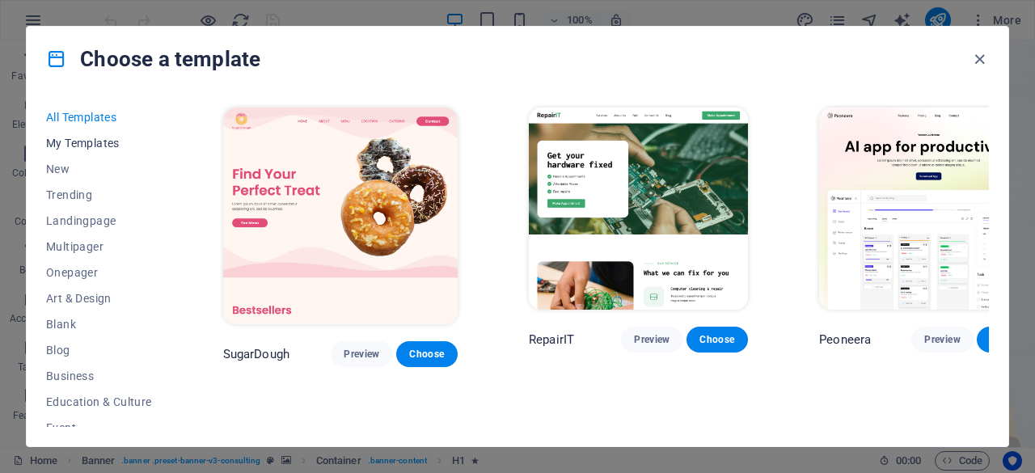
click at [72, 142] on span "My Templates" at bounding box center [99, 143] width 106 height 13
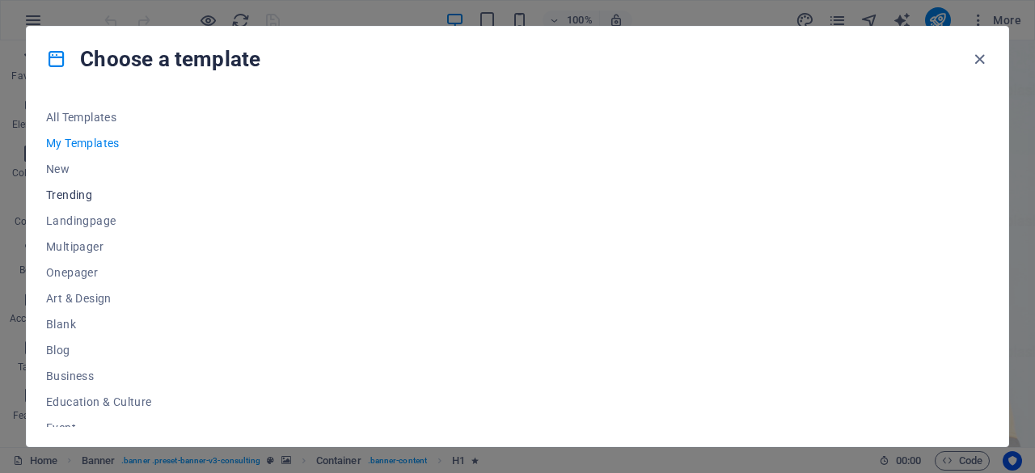
click at [70, 189] on span "Trending" at bounding box center [99, 194] width 106 height 13
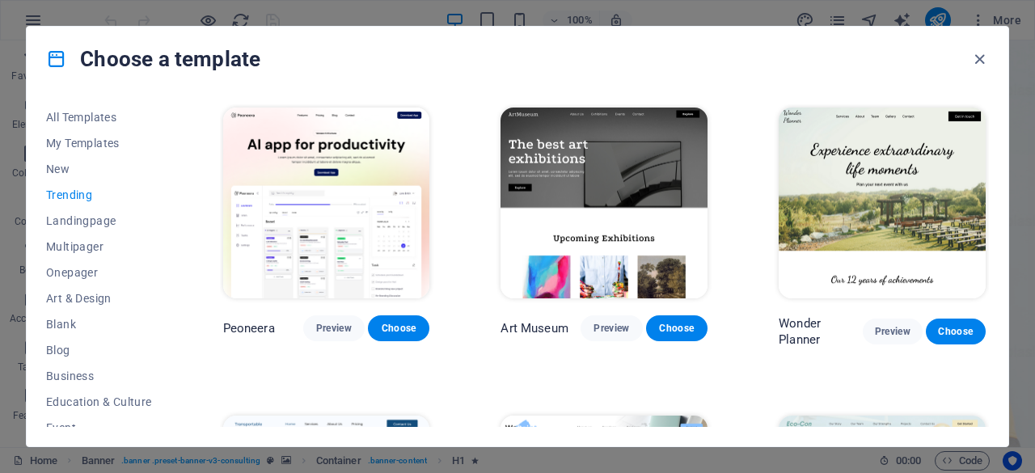
click at [559, 243] on img at bounding box center [603, 203] width 207 height 191
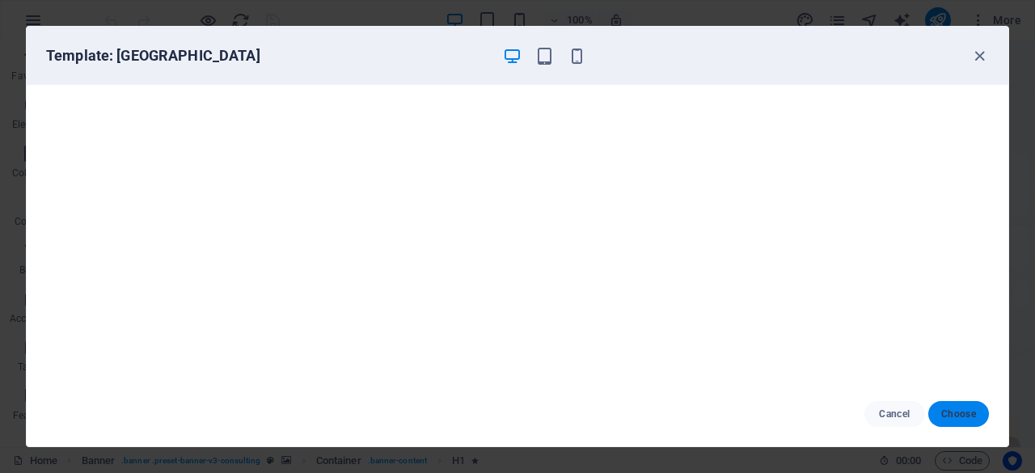
click at [971, 405] on button "Choose" at bounding box center [958, 414] width 61 height 26
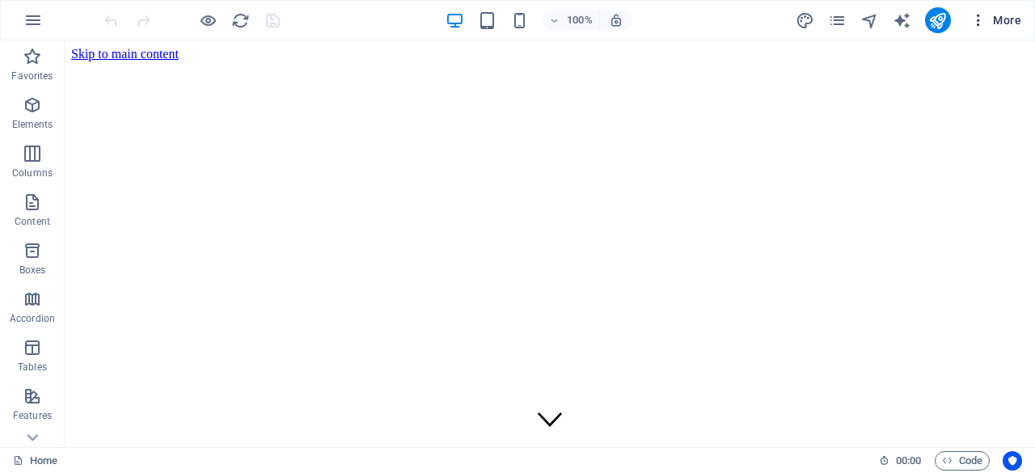
click at [974, 17] on icon "button" at bounding box center [978, 20] width 16 height 16
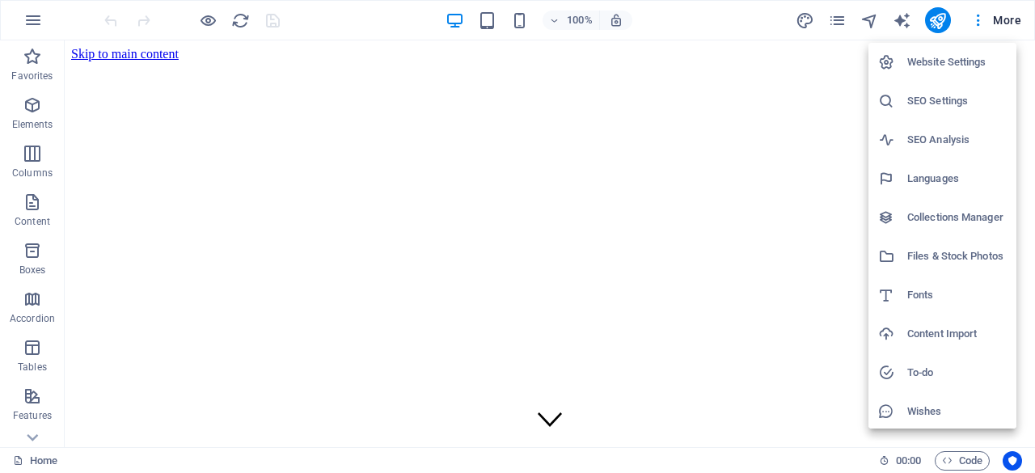
click at [1007, 17] on div at bounding box center [517, 236] width 1035 height 473
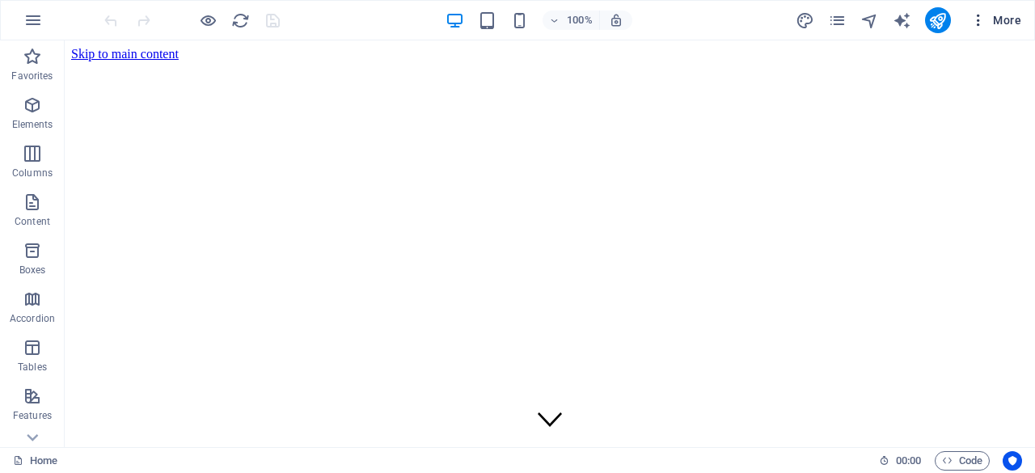
click at [1007, 18] on span "More" at bounding box center [995, 20] width 51 height 16
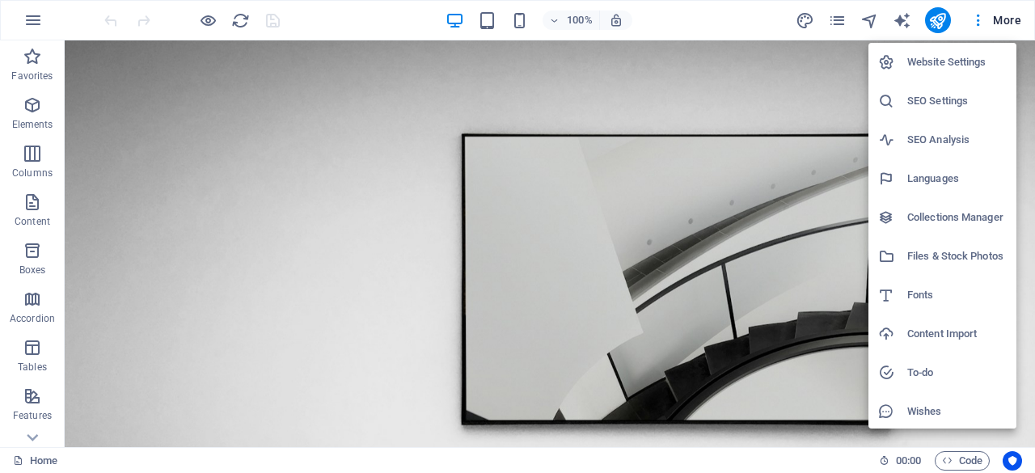
click at [959, 56] on h6 "Website Settings" at bounding box center [956, 62] width 99 height 19
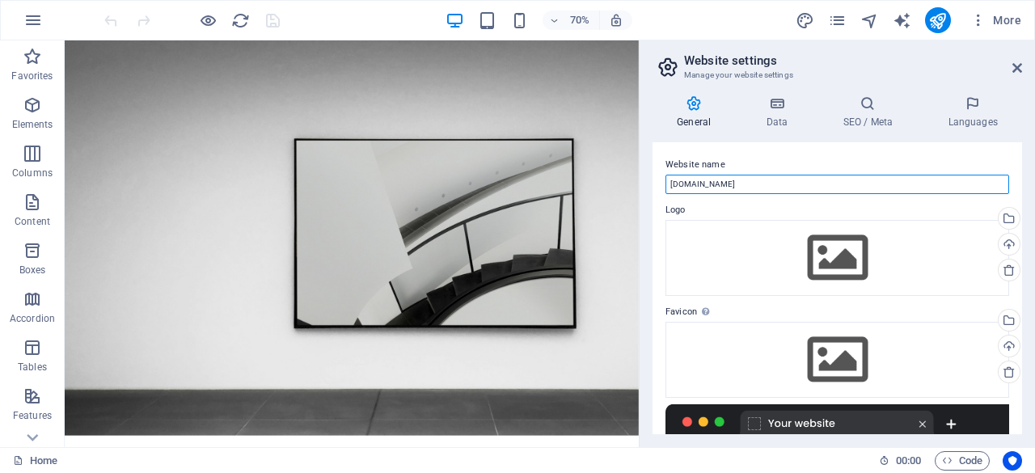
click at [757, 188] on input "[DOMAIN_NAME]" at bounding box center [837, 184] width 344 height 19
click at [675, 181] on input "[DOMAIN_NAME]" at bounding box center [837, 184] width 344 height 19
click at [671, 181] on input "[DOMAIN_NAME]" at bounding box center [837, 184] width 344 height 19
type input "[DOMAIN_NAME]"
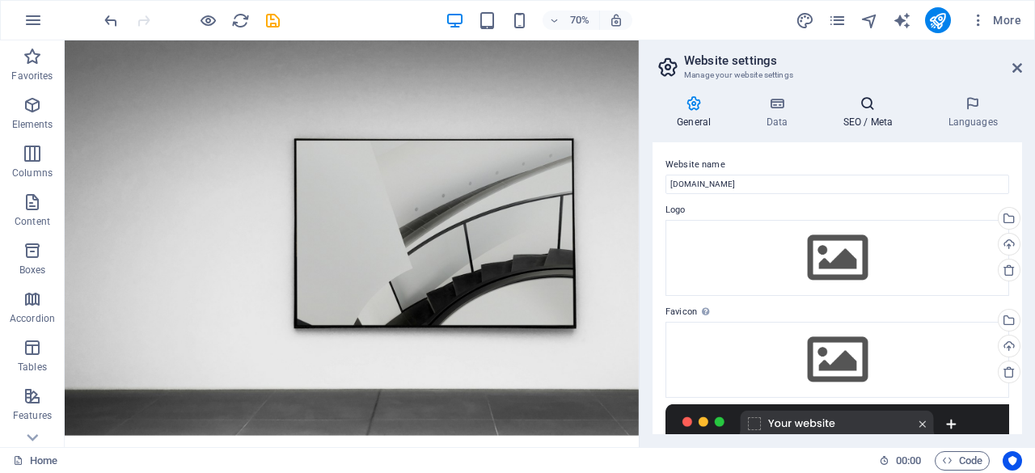
click at [875, 108] on icon at bounding box center [867, 103] width 99 height 16
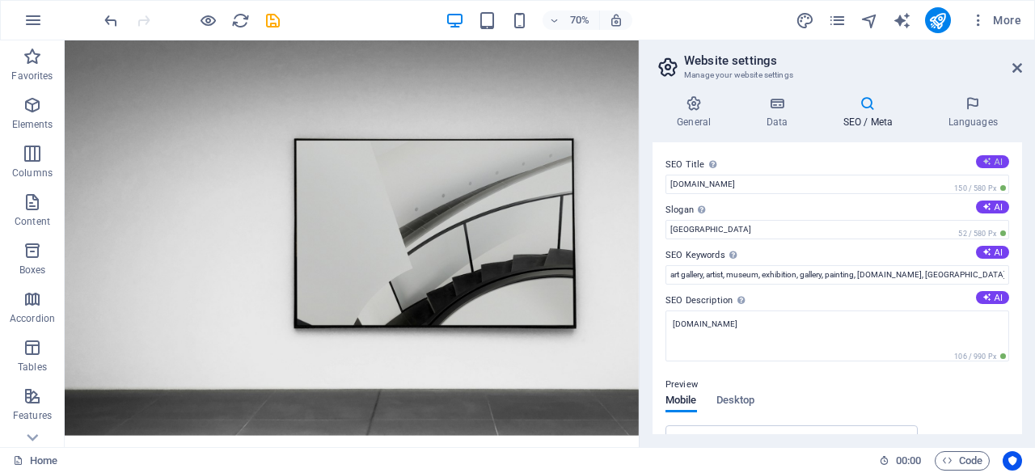
click at [988, 158] on button "AI" at bounding box center [992, 161] width 33 height 13
type input "Top Art Exhibitions 2024"
click at [1020, 64] on icon at bounding box center [1017, 67] width 10 height 13
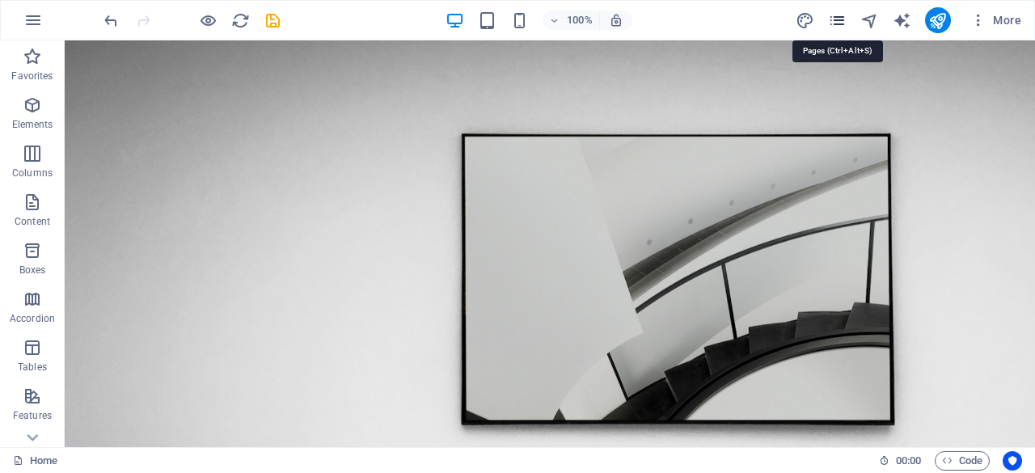
click at [846, 15] on icon "pages" at bounding box center [837, 20] width 19 height 19
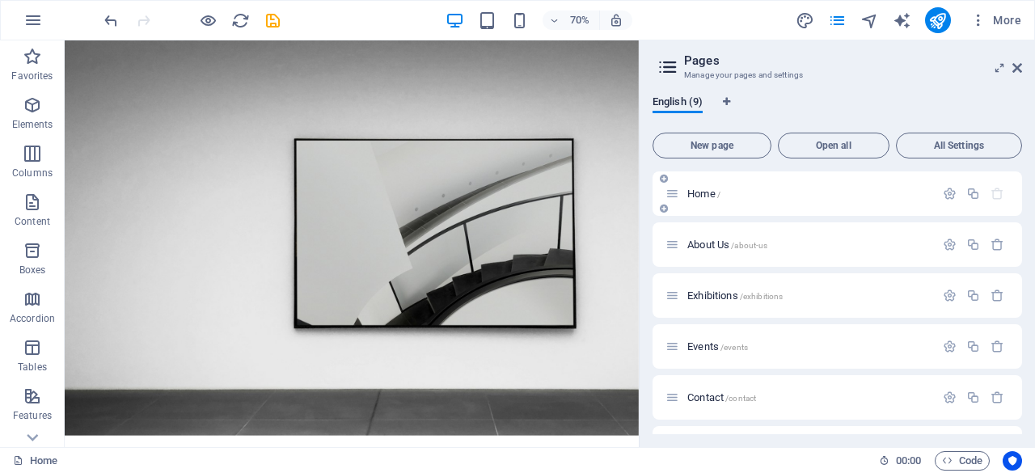
click at [694, 188] on span "Home /" at bounding box center [703, 194] width 33 height 12
click at [664, 211] on icon at bounding box center [664, 209] width 8 height 10
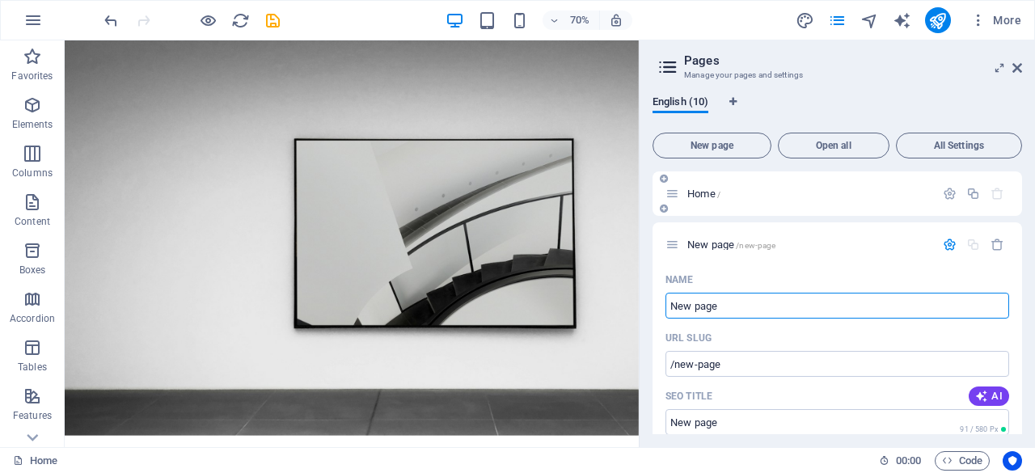
click at [660, 181] on icon at bounding box center [664, 179] width 8 height 10
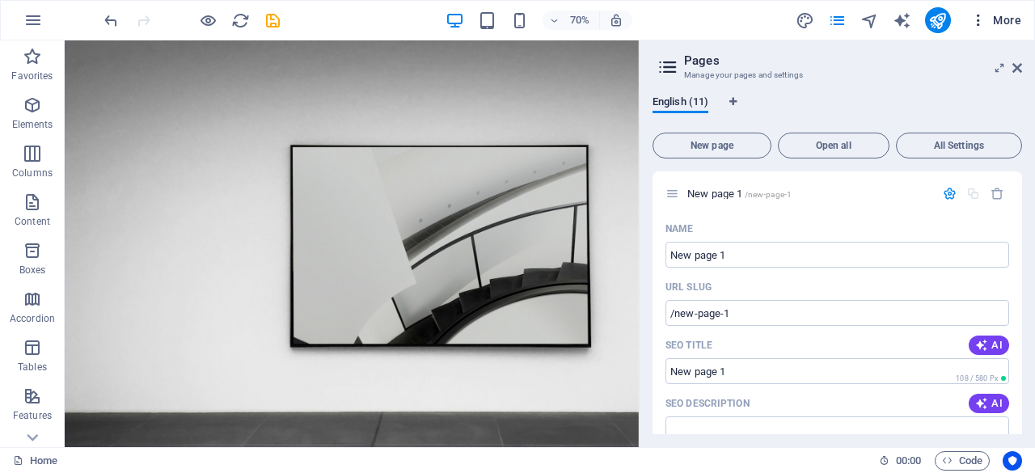
click at [977, 15] on icon "button" at bounding box center [978, 20] width 16 height 16
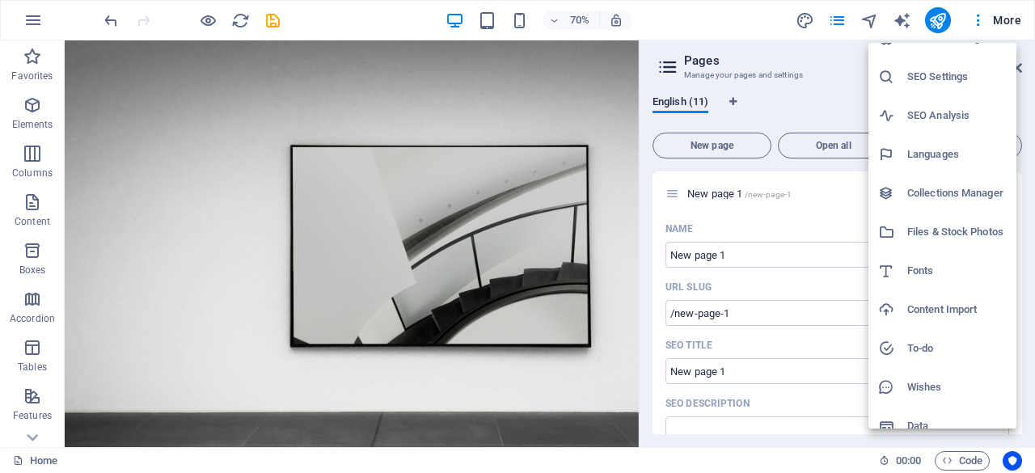
scroll to position [40, 0]
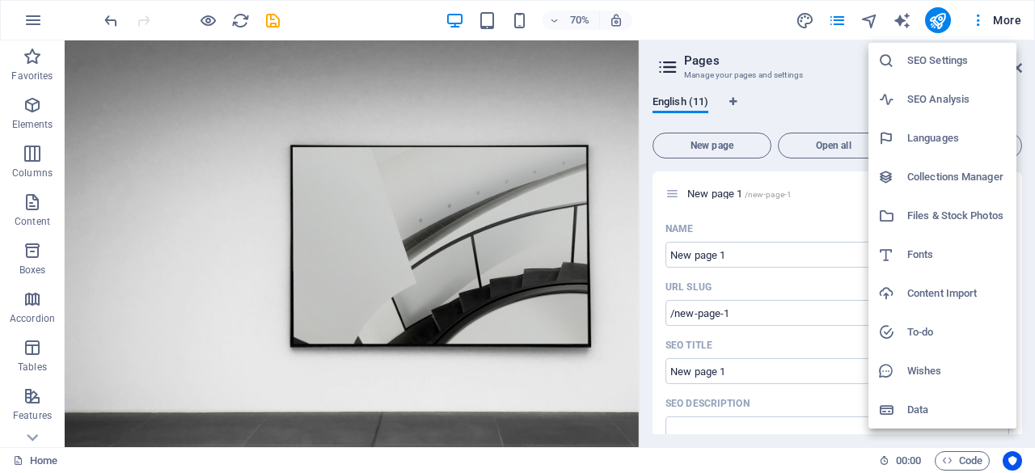
click at [42, 19] on div at bounding box center [517, 236] width 1035 height 473
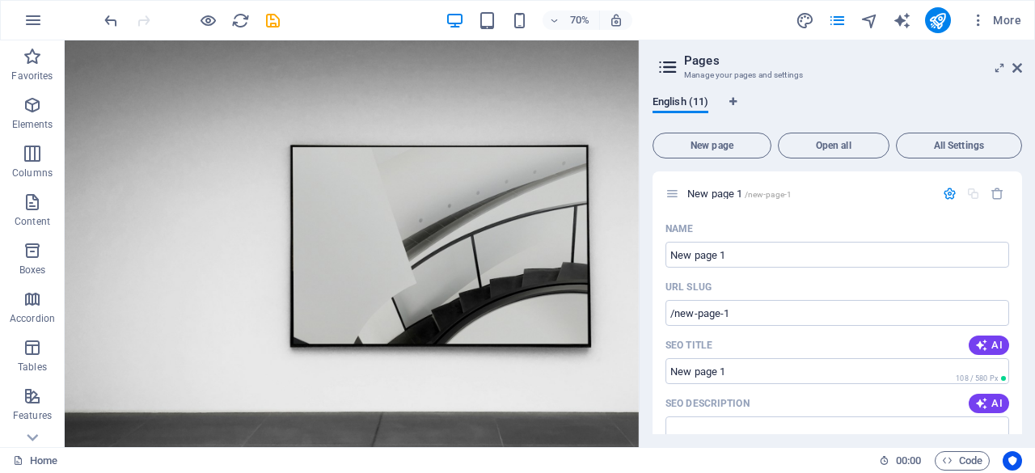
click at [33, 19] on icon "button" at bounding box center [32, 20] width 19 height 19
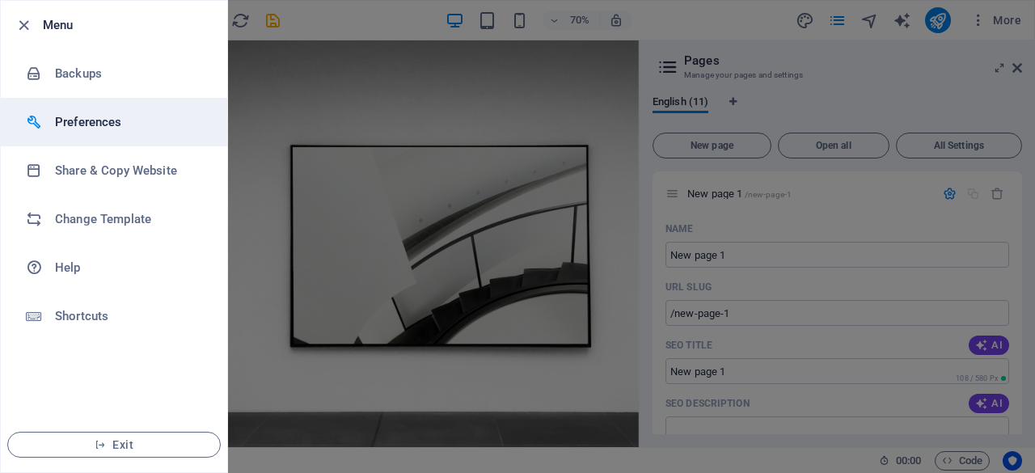
click at [112, 126] on h6 "Preferences" at bounding box center [130, 121] width 150 height 19
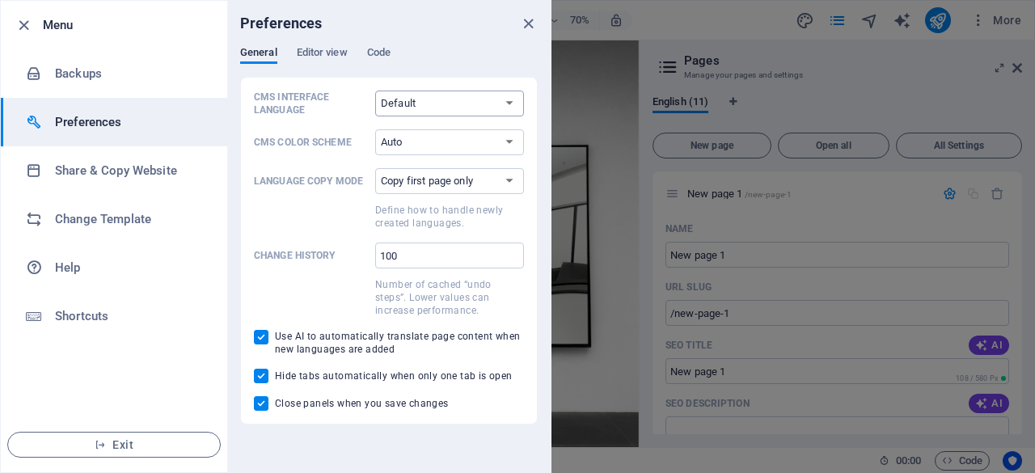
click at [427, 104] on select "Default Deutsch English Español Français Magyar Italiano Nederlands Polski Port…" at bounding box center [449, 104] width 149 height 26
click at [309, 53] on span "Editor view" at bounding box center [322, 54] width 51 height 23
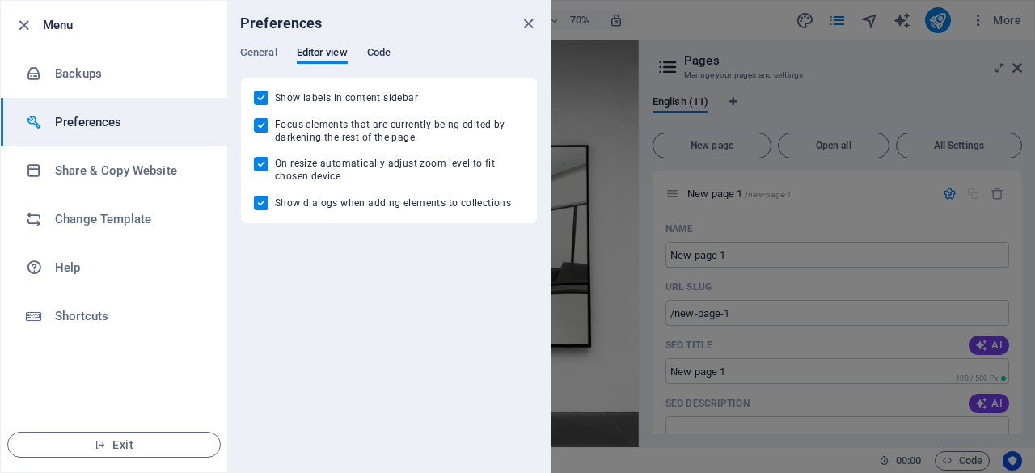
click at [388, 46] on span "Code" at bounding box center [378, 54] width 23 height 23
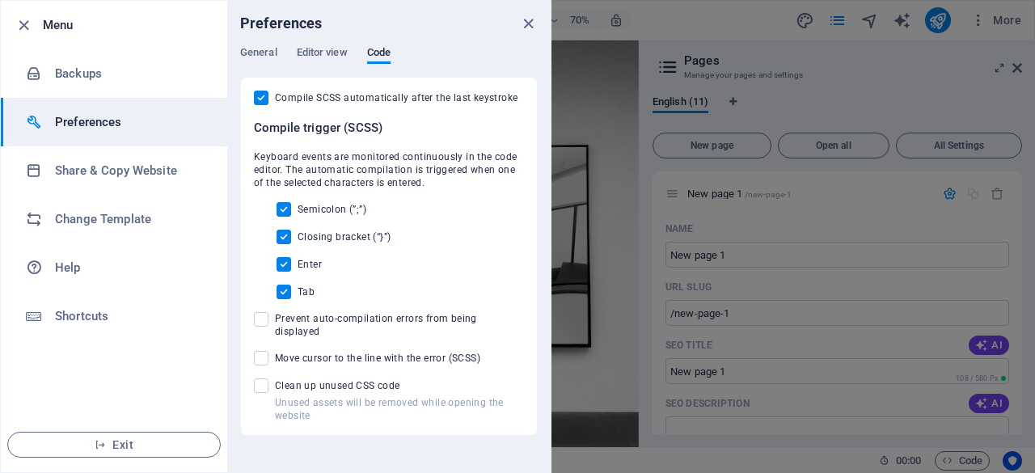
click at [252, 42] on div "Preferences" at bounding box center [388, 23] width 323 height 45
click at [258, 45] on span "General" at bounding box center [258, 54] width 37 height 23
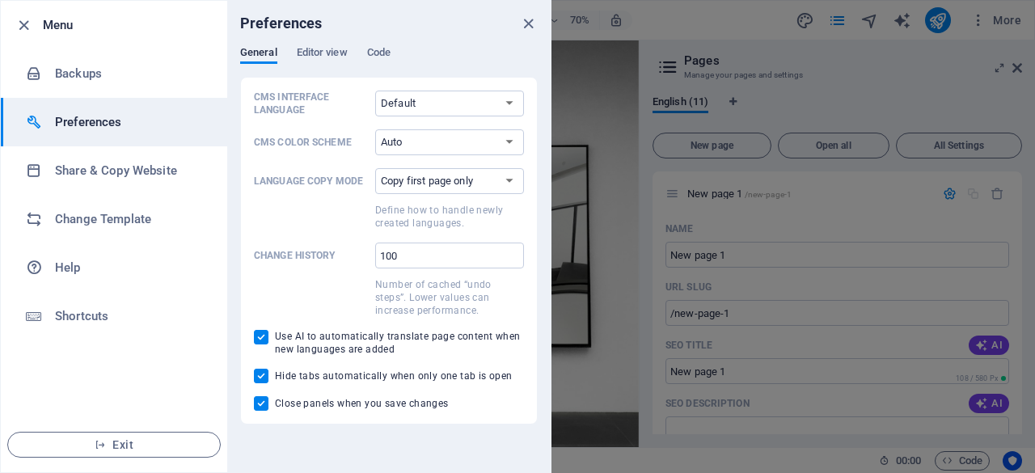
click at [606, 171] on div at bounding box center [517, 236] width 1035 height 473
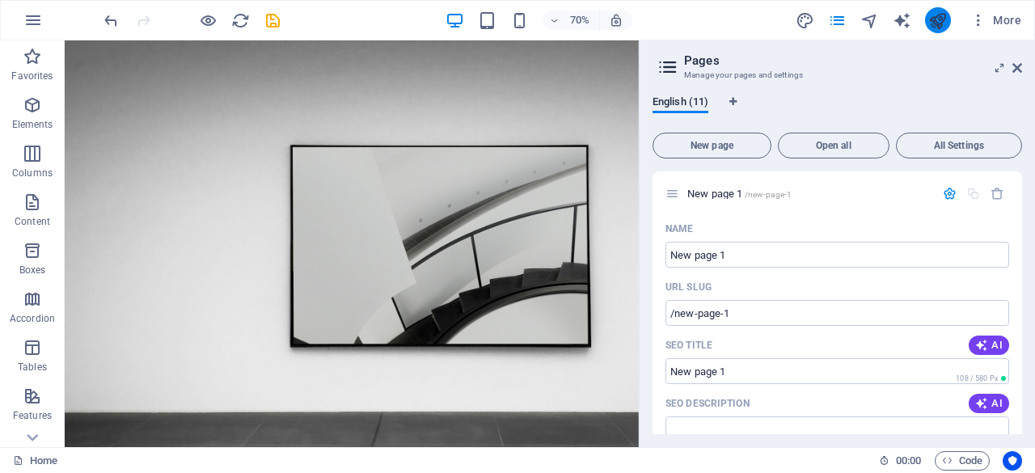
click at [949, 15] on button "publish" at bounding box center [938, 20] width 26 height 26
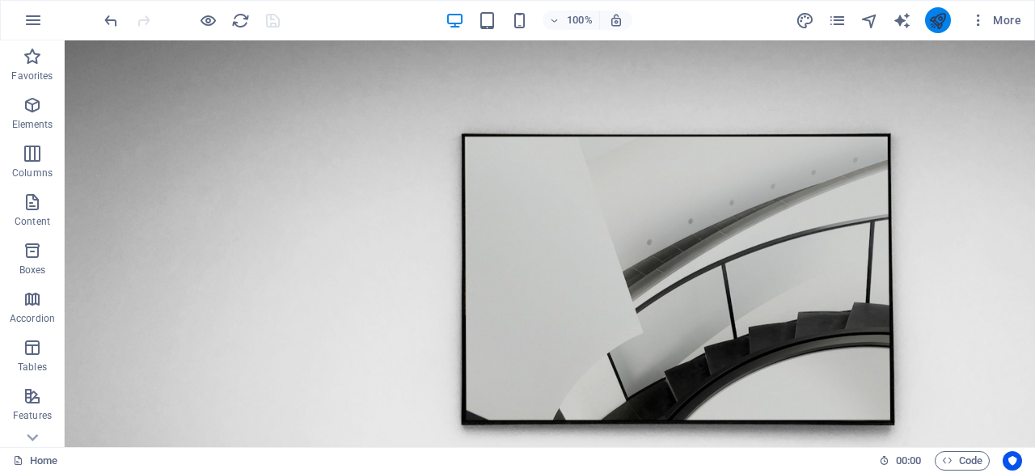
click at [949, 17] on button "publish" at bounding box center [938, 20] width 26 height 26
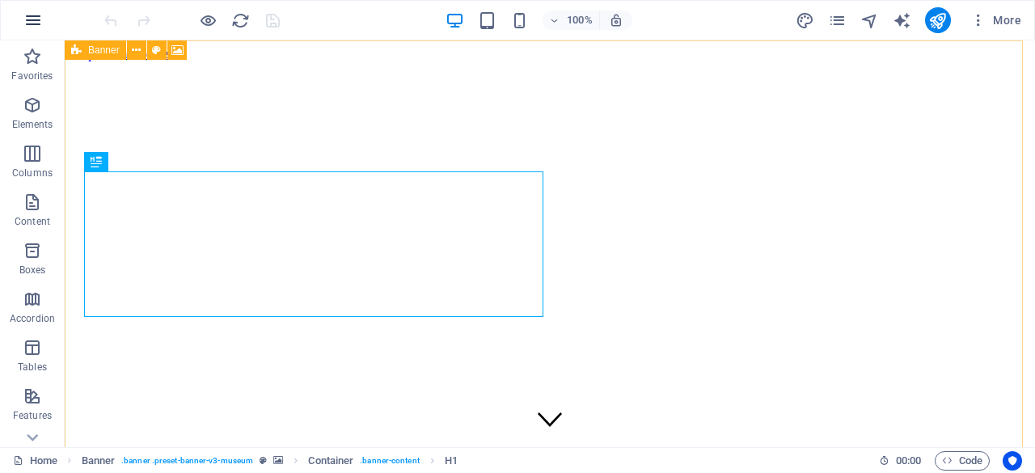
click at [37, 26] on icon "button" at bounding box center [32, 20] width 19 height 19
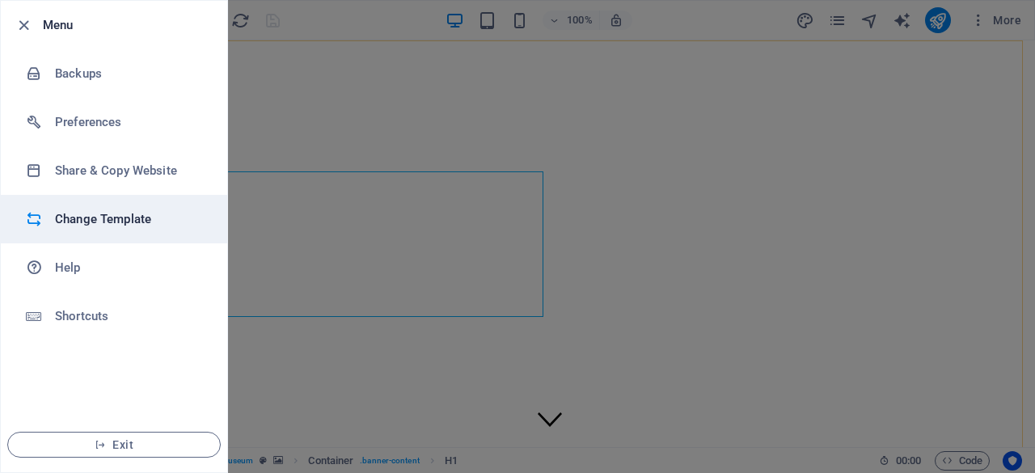
click at [142, 217] on h6 "Change Template" at bounding box center [130, 218] width 150 height 19
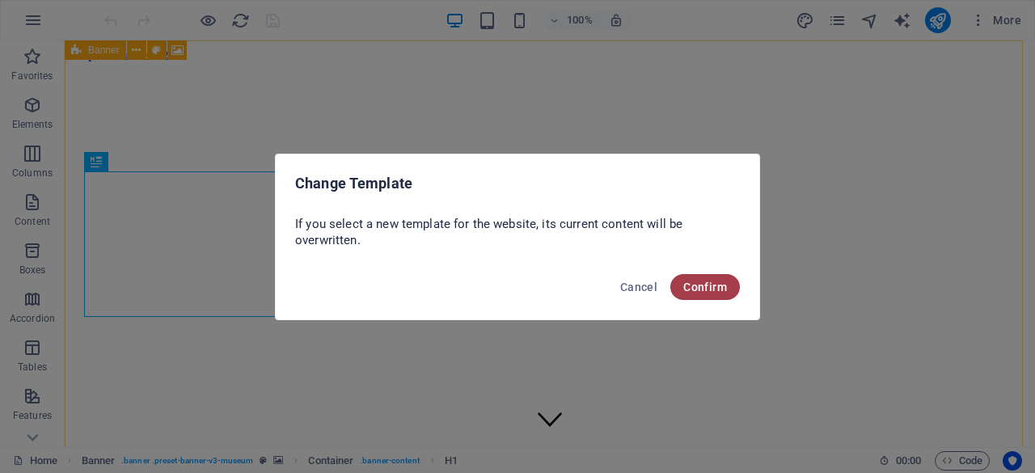
click at [690, 277] on button "Confirm" at bounding box center [705, 287] width 70 height 26
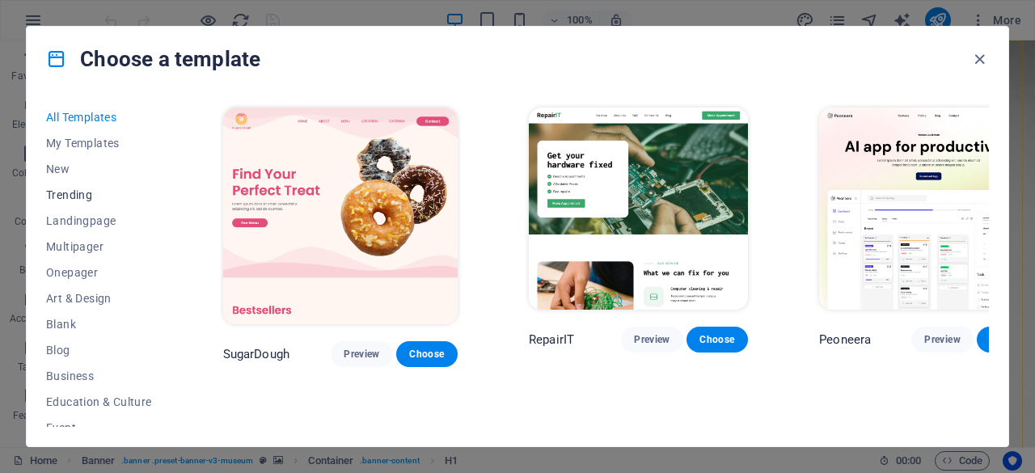
click at [71, 193] on span "Trending" at bounding box center [99, 194] width 106 height 13
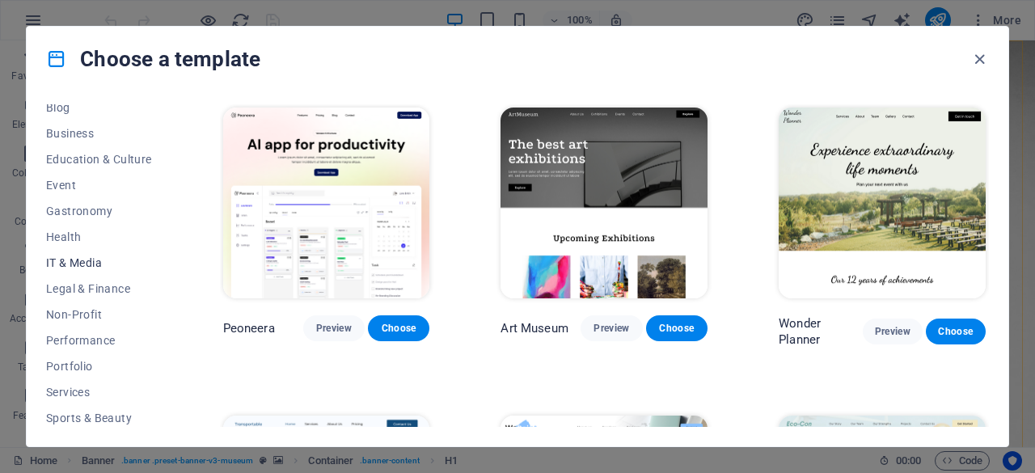
scroll to position [323, 0]
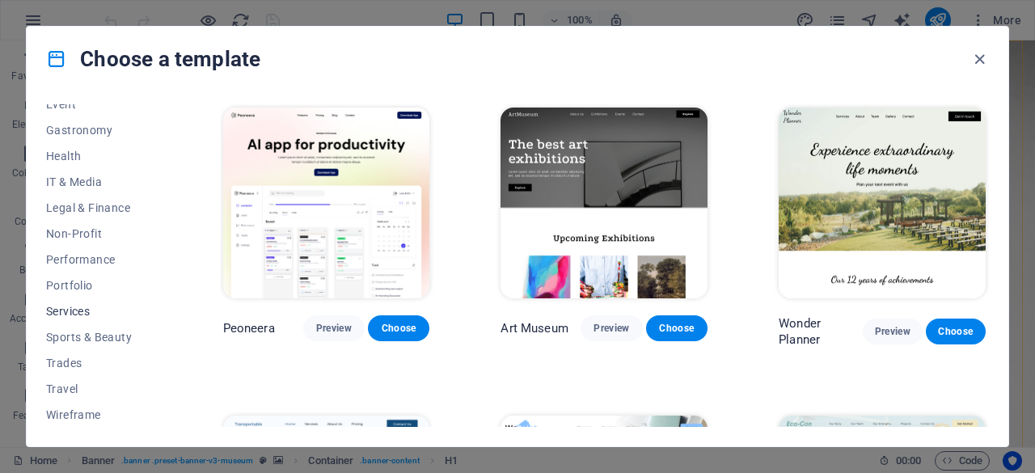
click at [78, 311] on span "Services" at bounding box center [99, 311] width 106 height 13
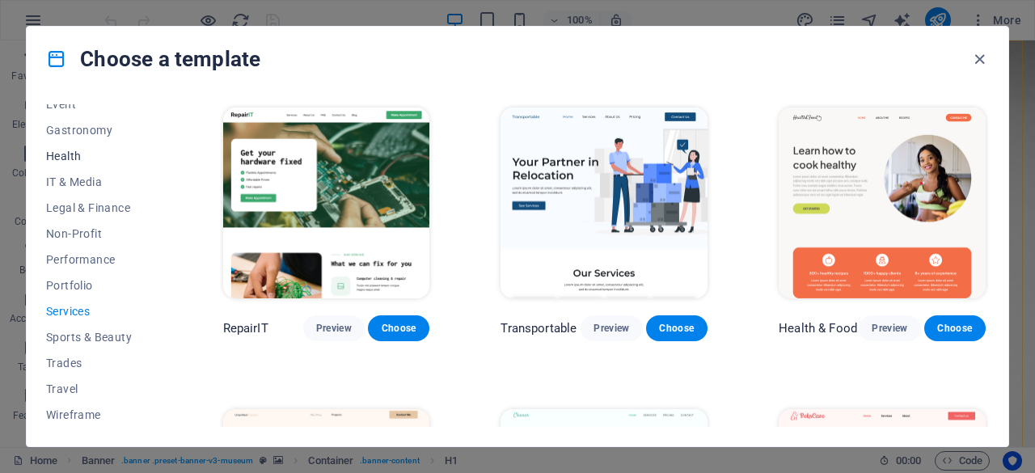
scroll to position [0, 0]
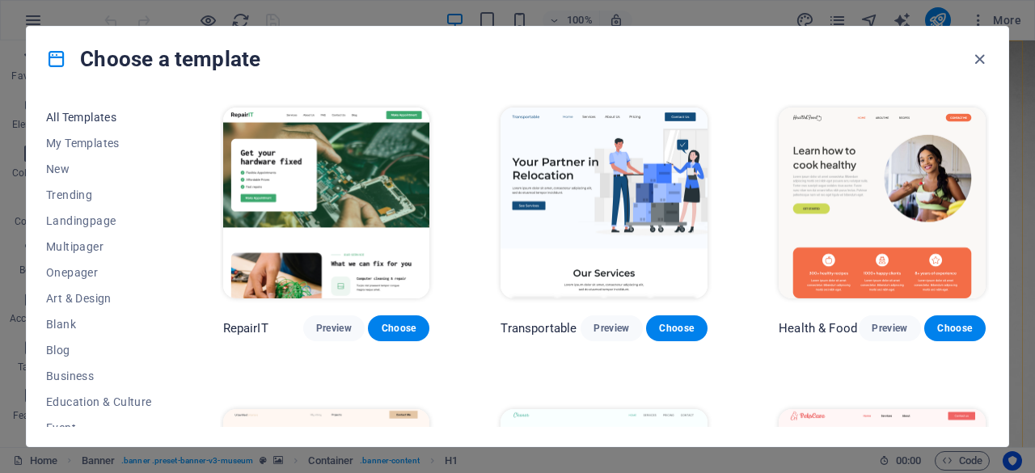
click at [95, 106] on button "All Templates" at bounding box center [99, 117] width 106 height 26
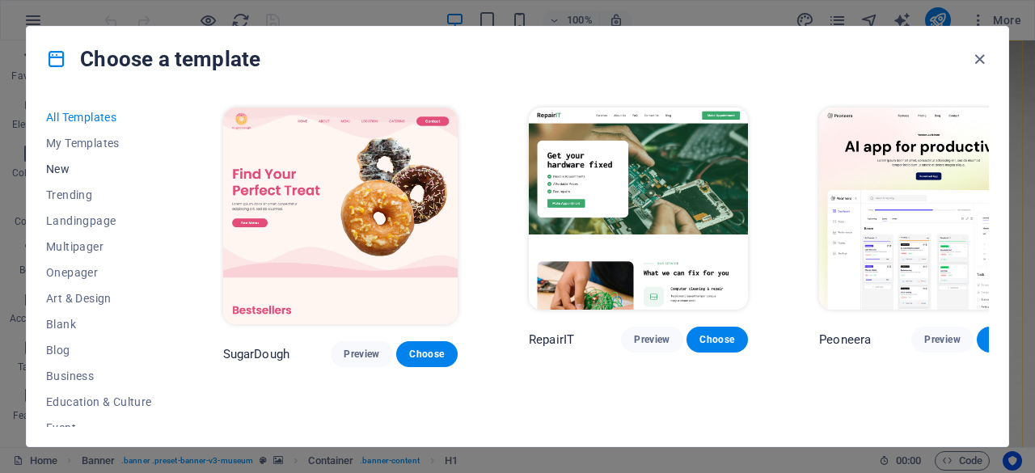
click at [61, 174] on span "New" at bounding box center [99, 169] width 106 height 13
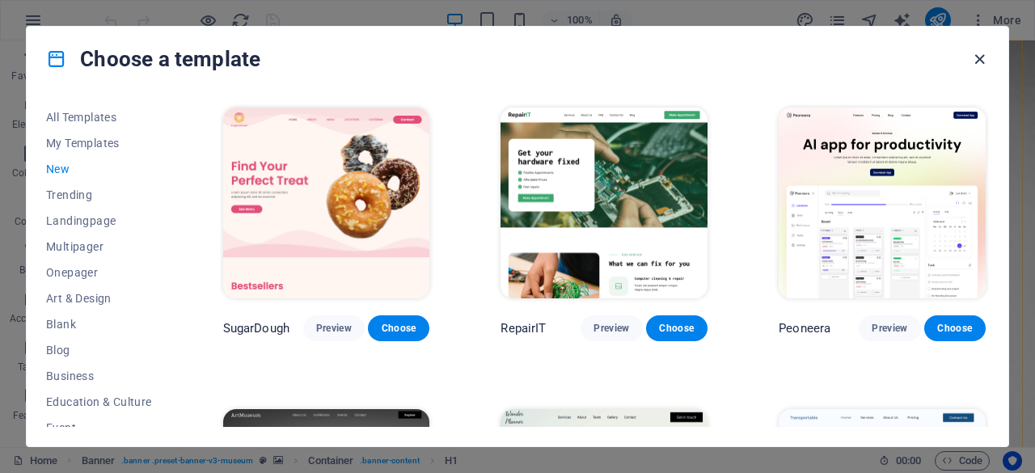
click at [978, 57] on icon "button" at bounding box center [979, 59] width 19 height 19
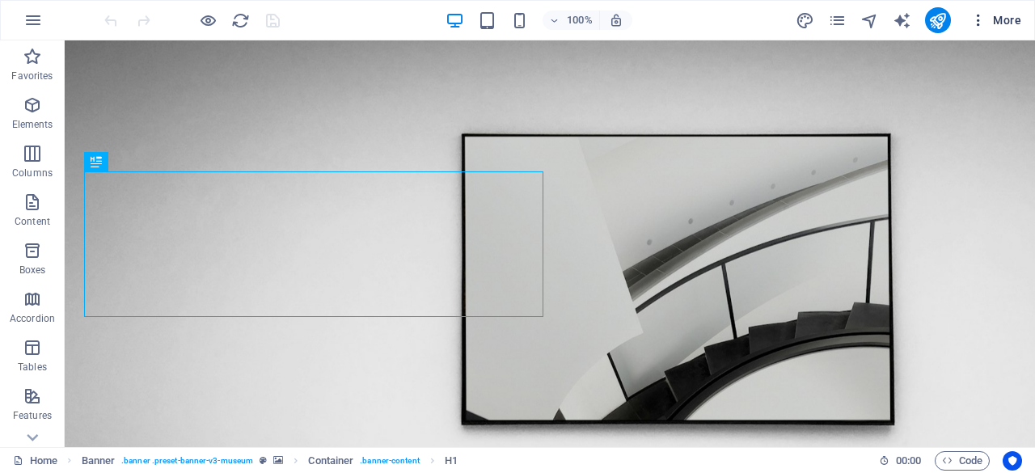
click at [980, 17] on icon "button" at bounding box center [978, 20] width 16 height 16
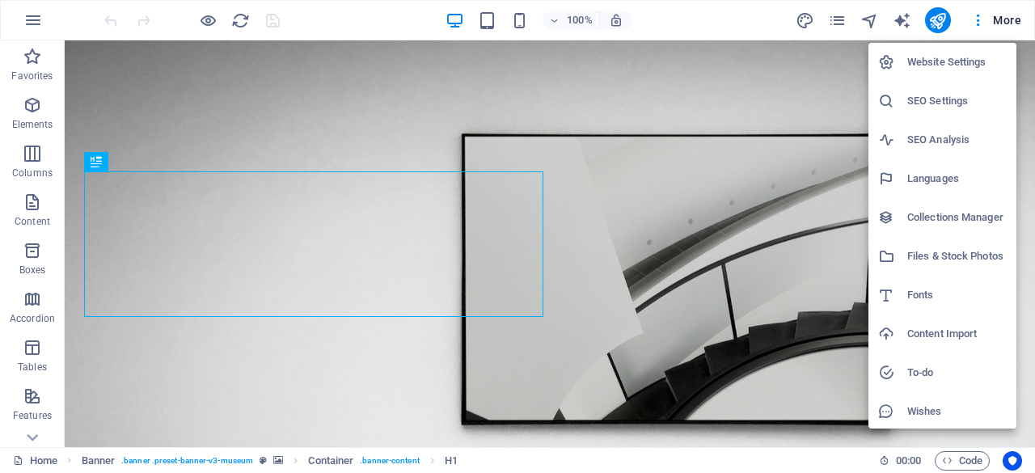
click at [899, 16] on div at bounding box center [517, 236] width 1035 height 473
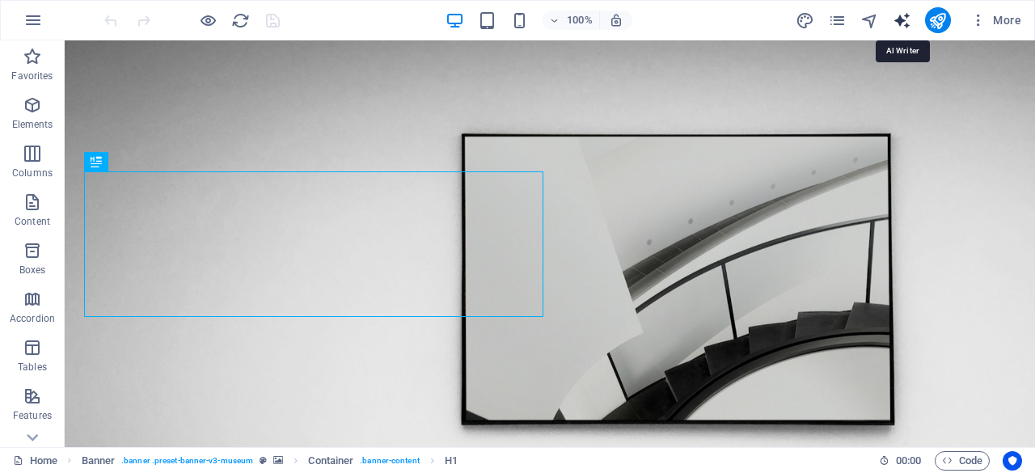
click at [906, 22] on icon "text_generator" at bounding box center [902, 20] width 19 height 19
select select "English"
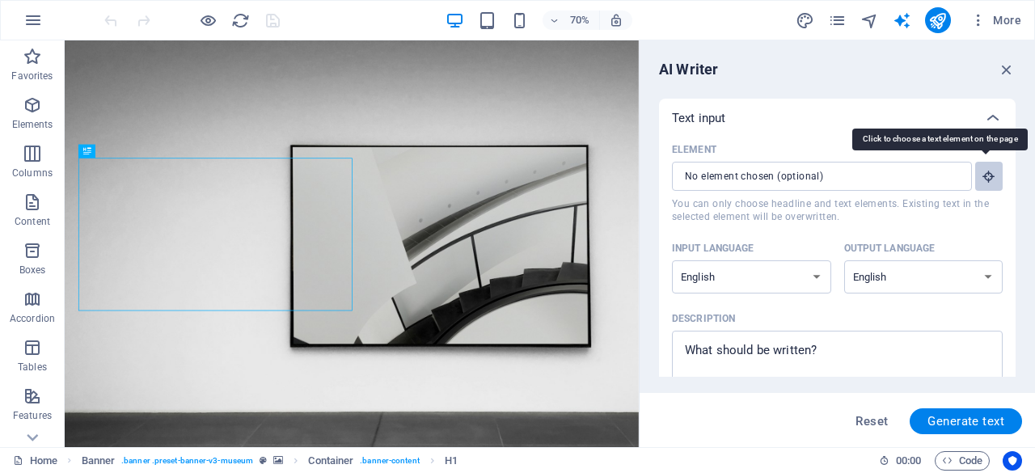
click at [988, 171] on icon "button" at bounding box center [989, 176] width 15 height 15
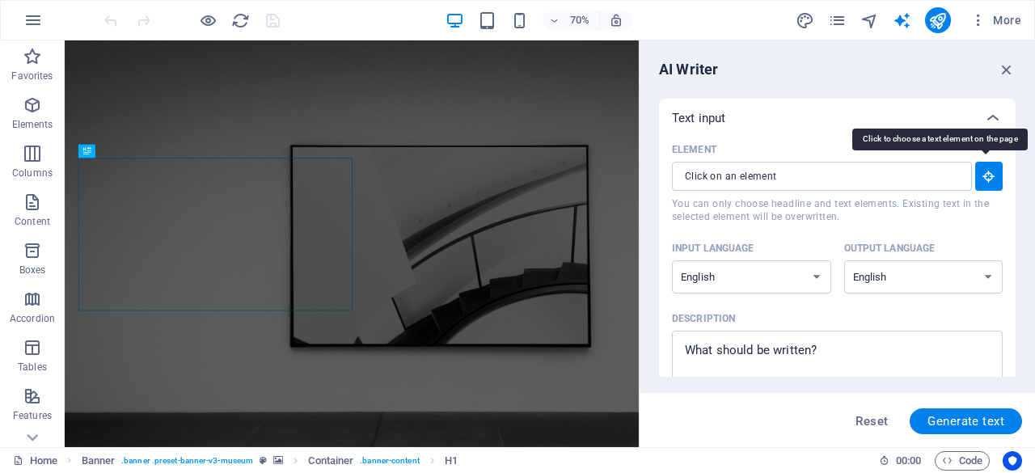
click at [988, 171] on icon "button" at bounding box center [989, 176] width 15 height 15
click at [986, 167] on button "Element ​ You can only choose headline and text elements. Existing text in the …" at bounding box center [988, 176] width 27 height 29
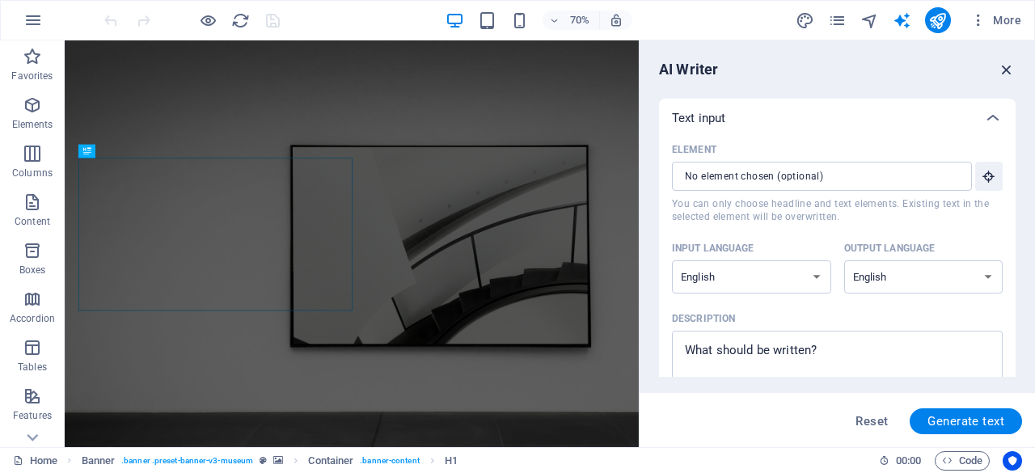
drag, startPoint x: 1008, startPoint y: 66, endPoint x: 935, endPoint y: 22, distance: 85.3
click at [1008, 66] on icon "button" at bounding box center [1007, 70] width 18 height 18
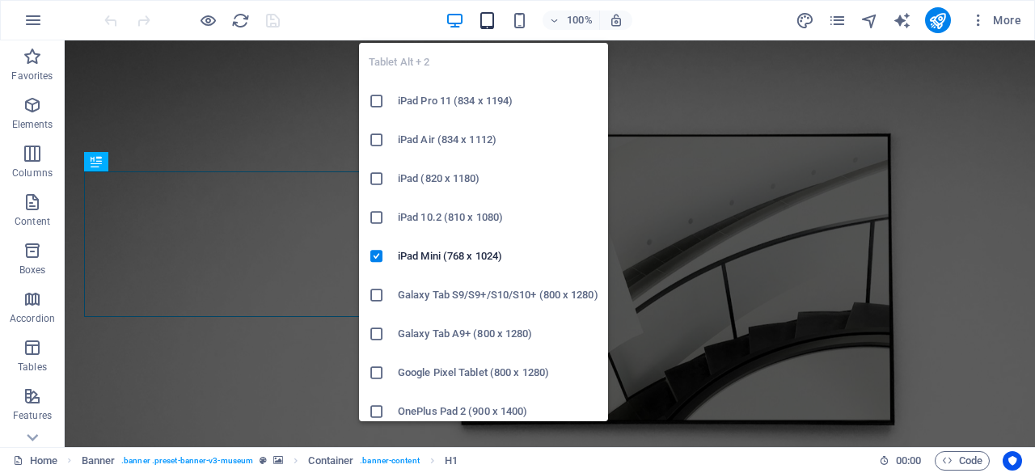
click at [486, 11] on icon "button" at bounding box center [487, 20] width 19 height 19
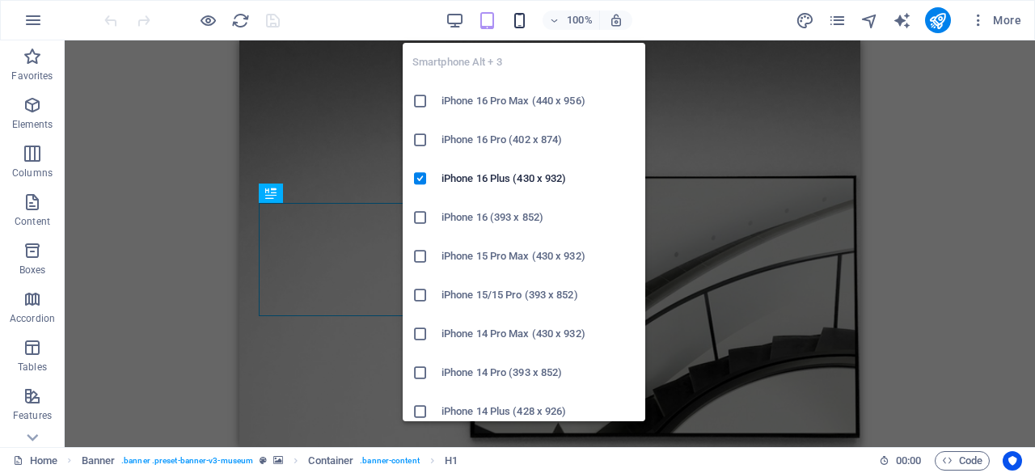
click at [512, 22] on icon "button" at bounding box center [519, 20] width 19 height 19
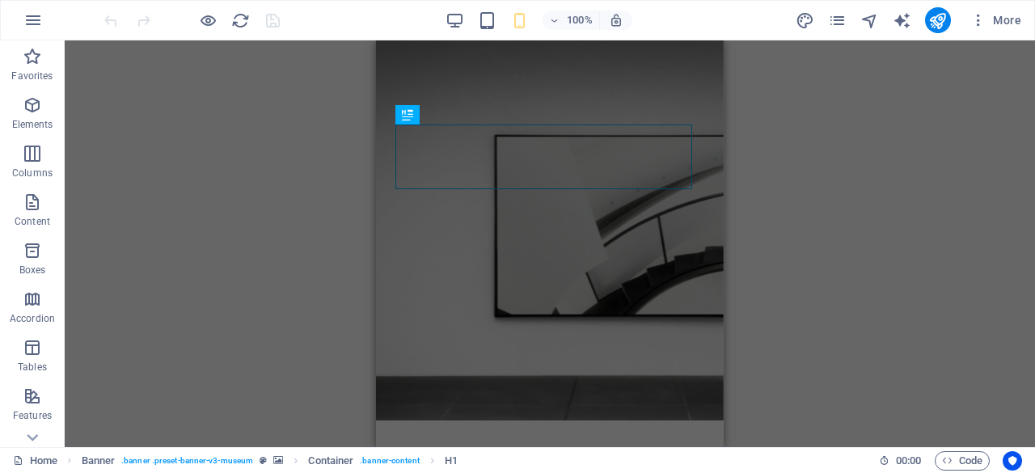
click at [841, 163] on div "Container H1 Banner Container Spacer Banner Menu Bar Button" at bounding box center [550, 243] width 970 height 407
click at [35, 61] on icon at bounding box center [32, 50] width 23 height 23
click at [808, 20] on icon "design" at bounding box center [805, 20] width 19 height 19
select select "px"
select select "300"
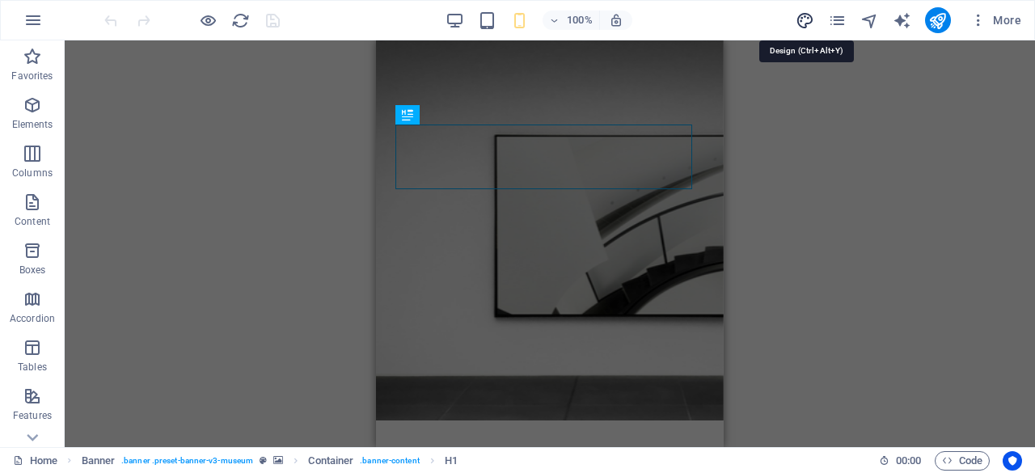
select select "px"
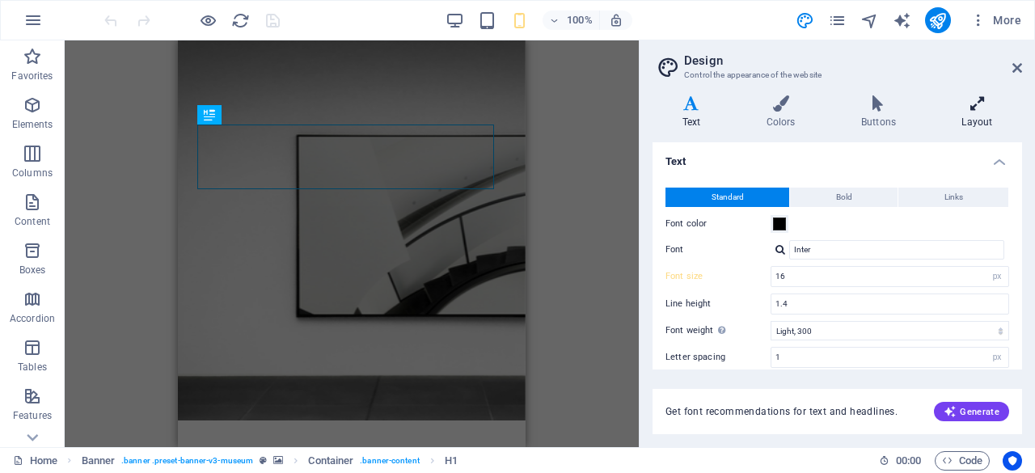
click at [985, 104] on icon at bounding box center [977, 103] width 90 height 16
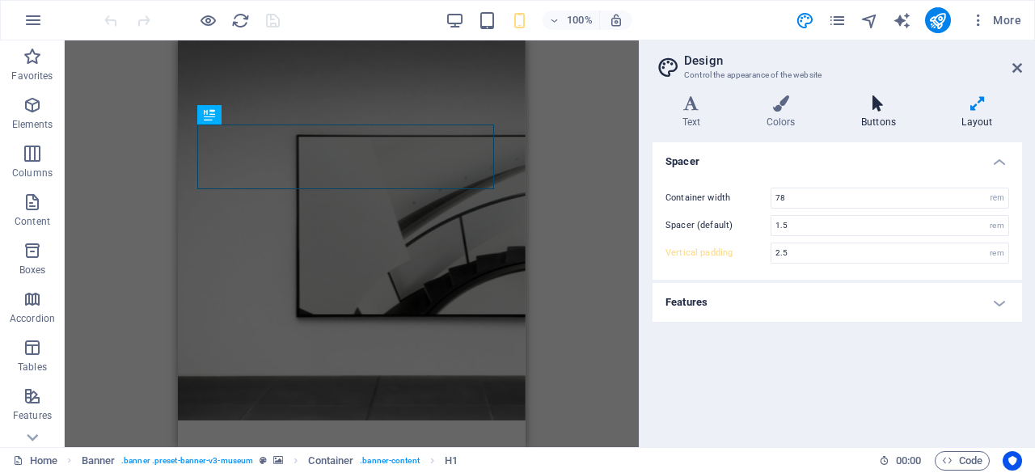
click at [870, 116] on h4 "Buttons" at bounding box center [881, 112] width 100 height 34
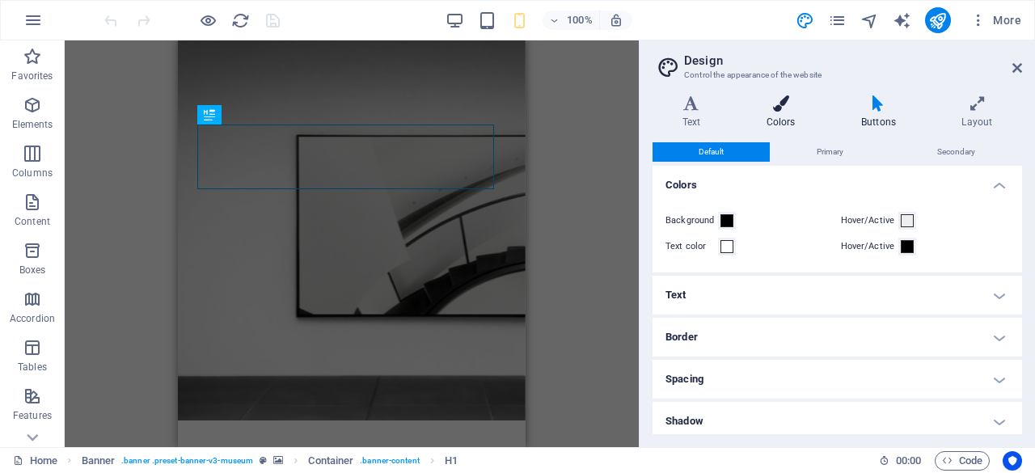
click at [778, 97] on icon at bounding box center [781, 103] width 88 height 16
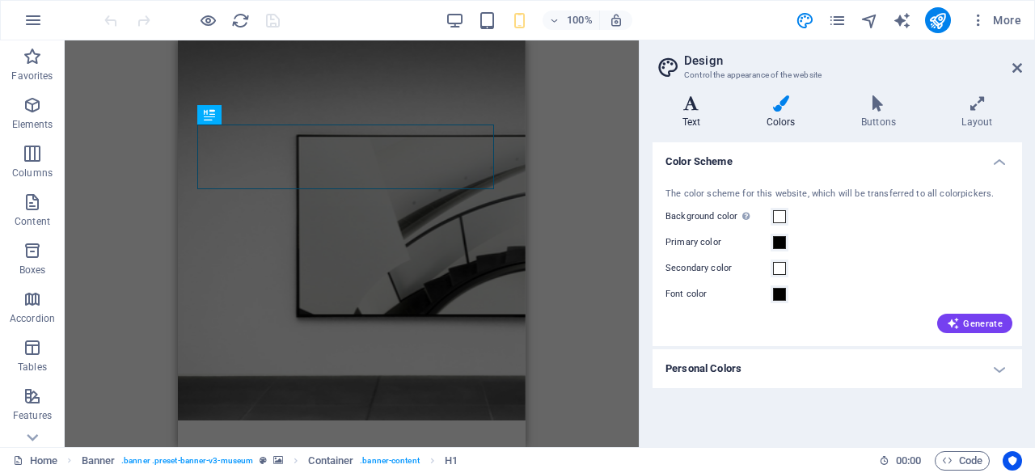
click at [682, 112] on h4 "Text" at bounding box center [694, 112] width 84 height 34
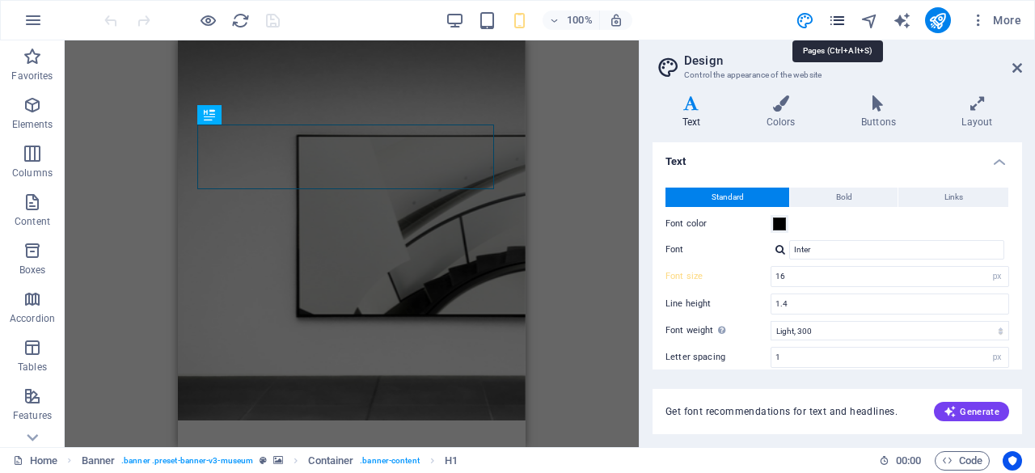
click at [839, 14] on icon "pages" at bounding box center [837, 20] width 19 height 19
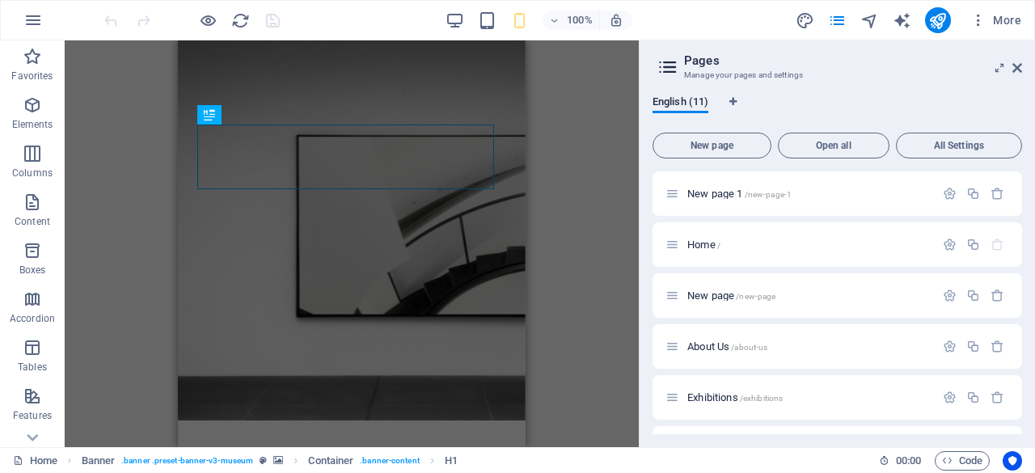
click at [1006, 62] on h2 "Pages" at bounding box center [853, 60] width 338 height 15
click at [1017, 67] on icon at bounding box center [1017, 67] width 10 height 13
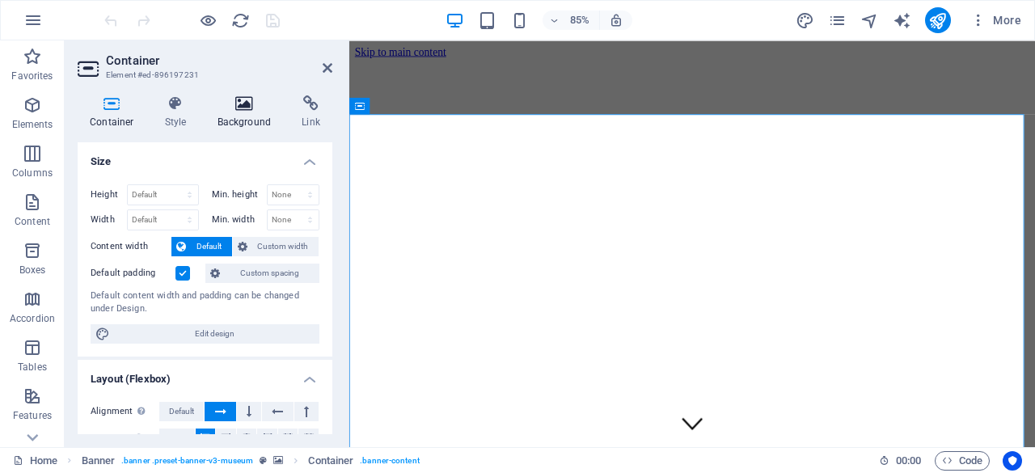
click at [251, 103] on icon at bounding box center [244, 103] width 78 height 16
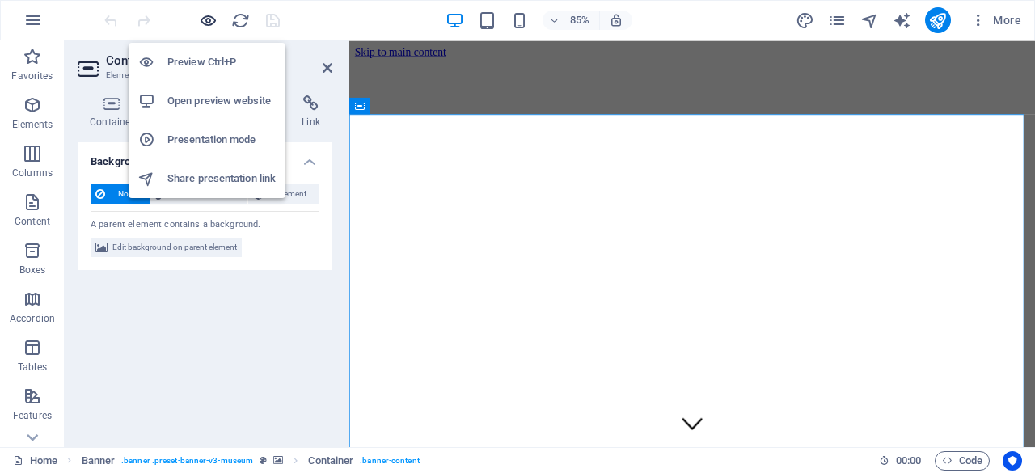
click at [215, 17] on icon "button" at bounding box center [208, 20] width 19 height 19
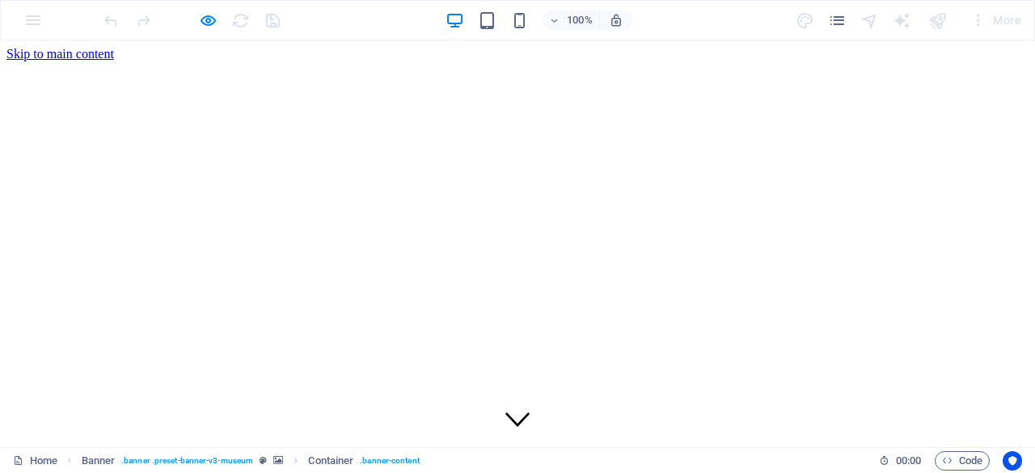
click at [234, 20] on div at bounding box center [191, 20] width 181 height 26
click at [217, 26] on div at bounding box center [191, 20] width 181 height 26
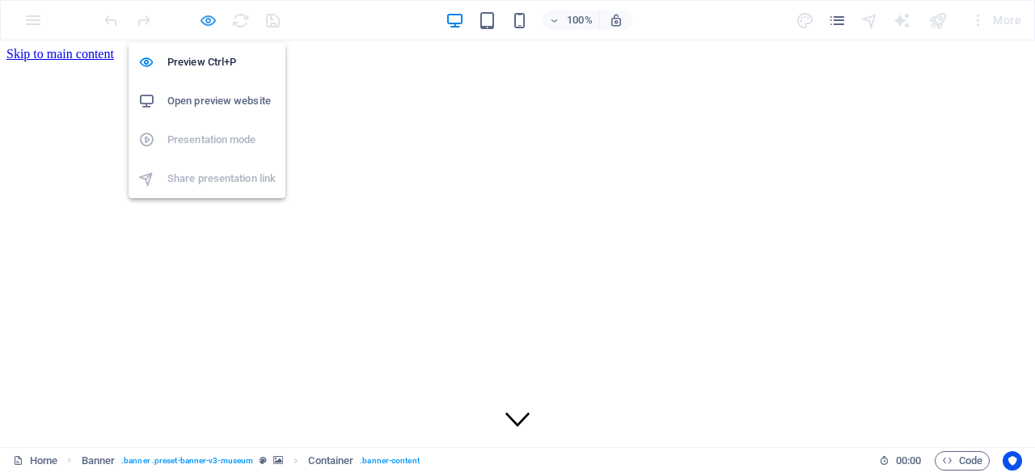
click at [212, 19] on icon "button" at bounding box center [208, 20] width 19 height 19
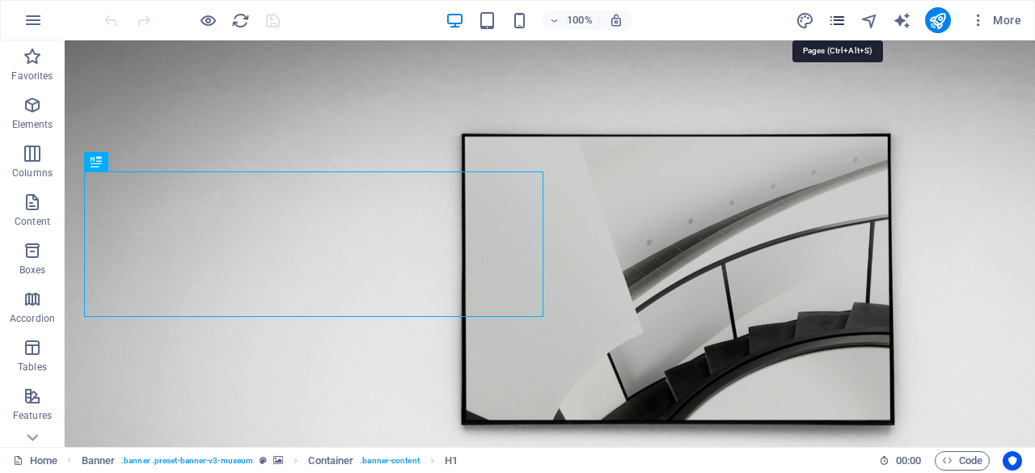
click at [833, 22] on icon "pages" at bounding box center [837, 20] width 19 height 19
